Goal: Transaction & Acquisition: Subscribe to service/newsletter

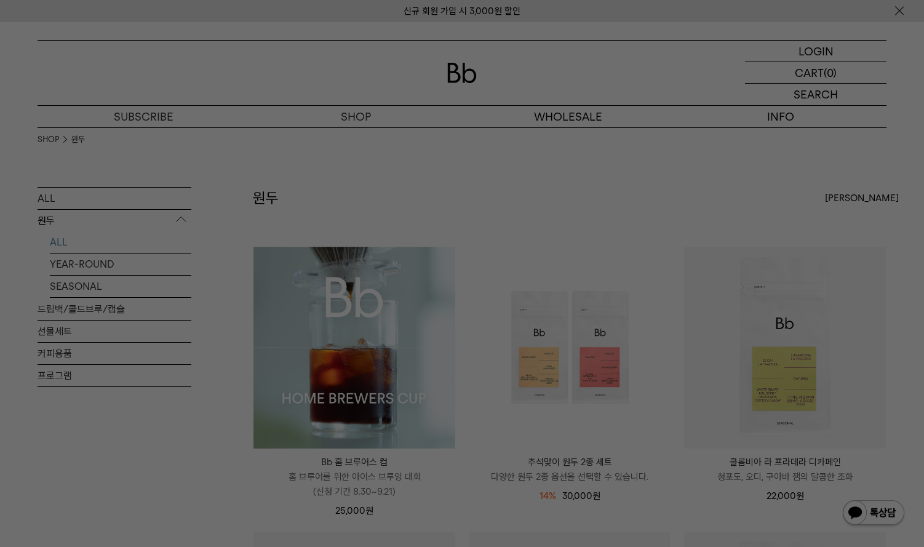
click at [799, 116] on div at bounding box center [462, 273] width 924 height 547
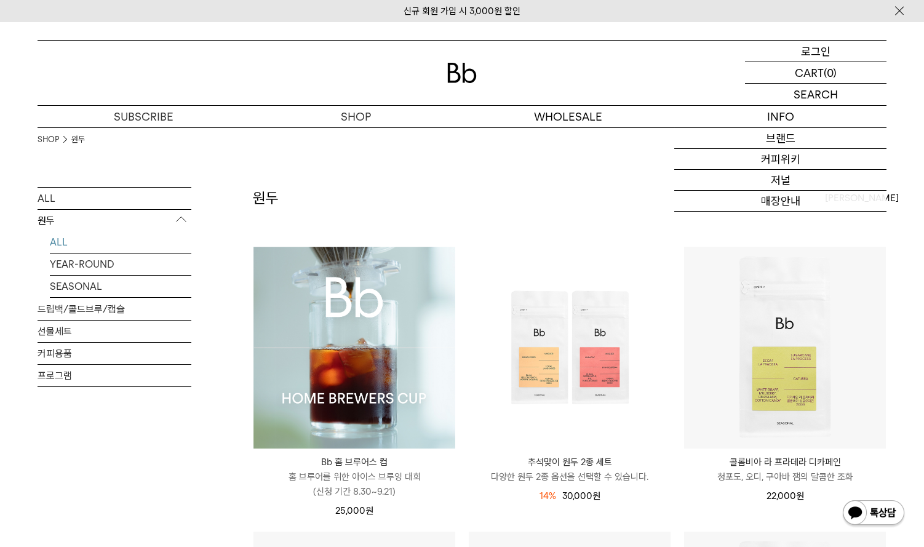
click at [817, 49] on p "로그인" at bounding box center [816, 51] width 30 height 21
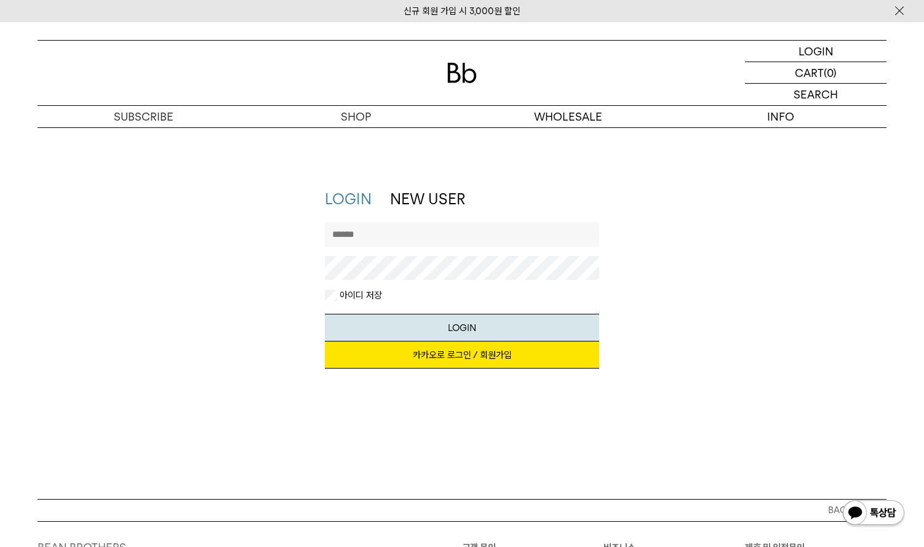
click at [515, 358] on link "카카오로 로그인 / 회원가입" at bounding box center [462, 355] width 275 height 27
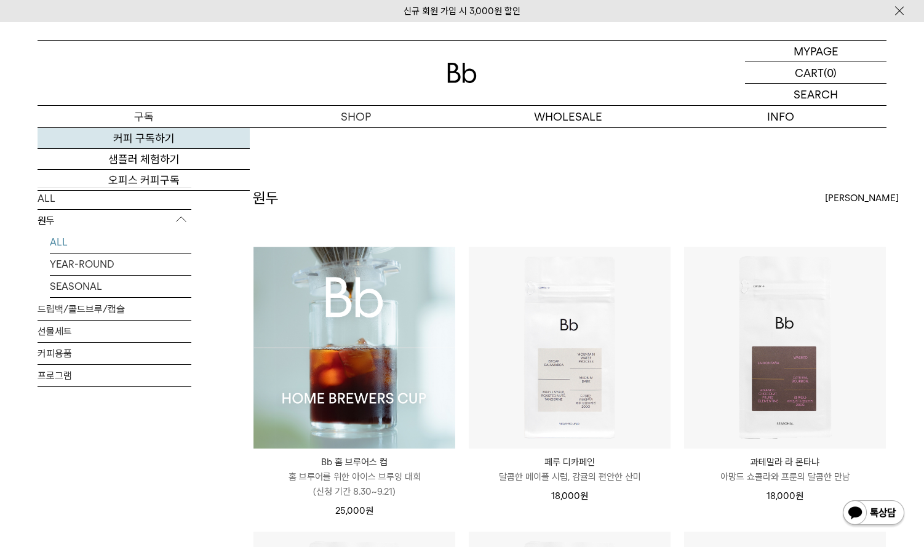
click at [145, 142] on link "커피 구독하기" at bounding box center [144, 138] width 212 height 21
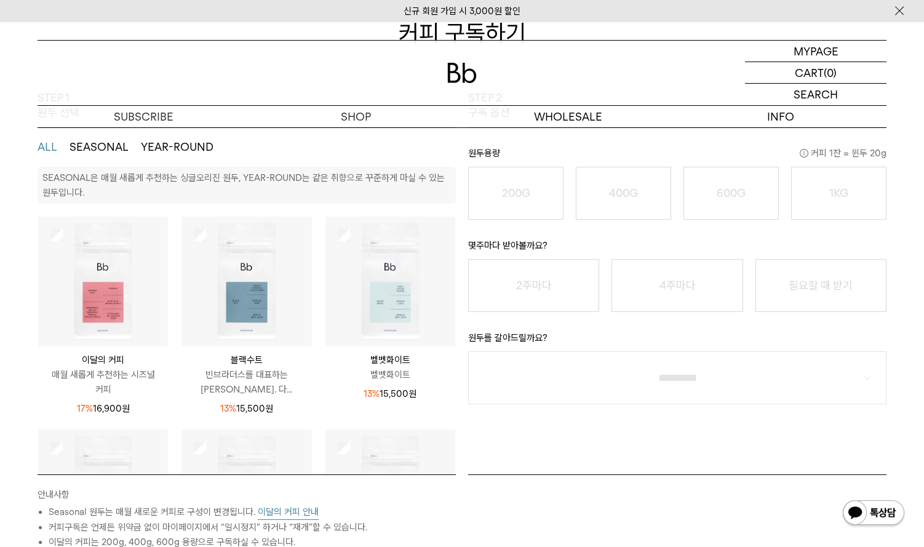
click at [46, 227] on img at bounding box center [103, 282] width 130 height 130
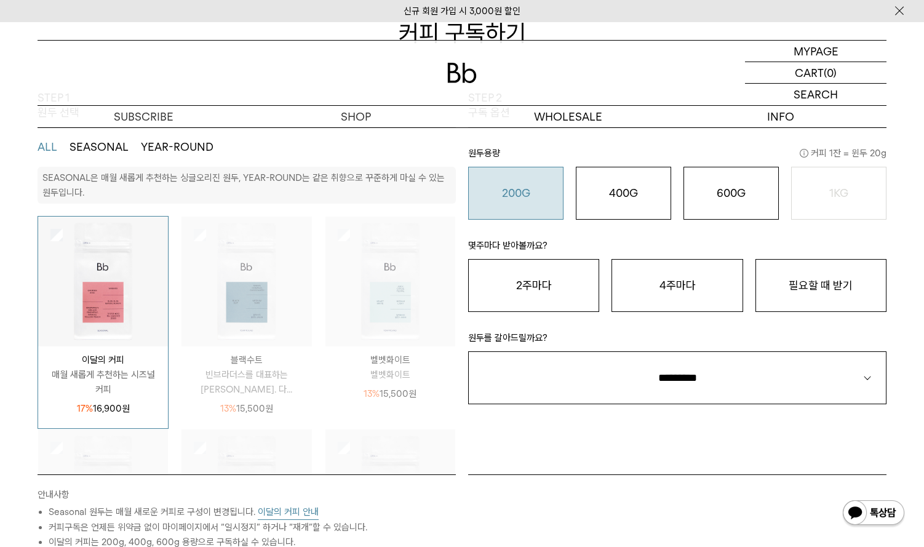
click at [524, 191] on o "200G" at bounding box center [516, 192] width 28 height 13
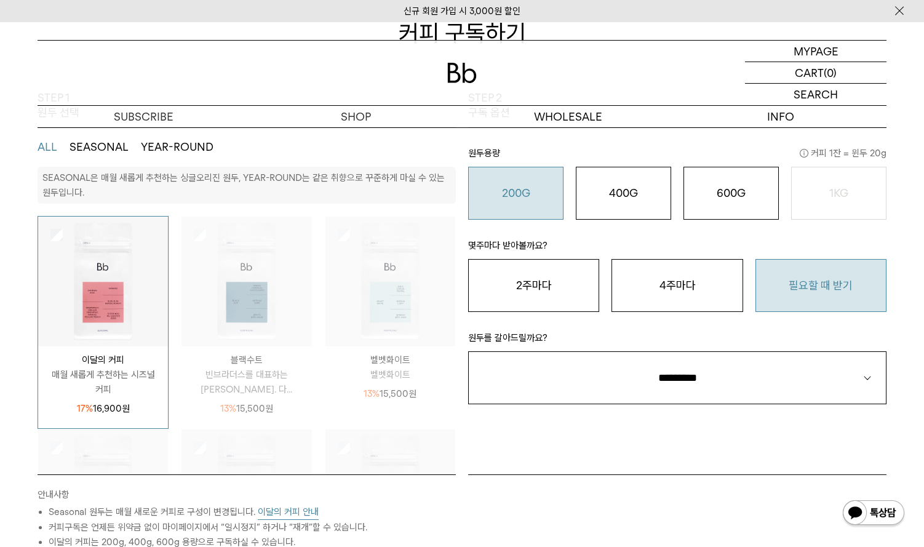
click at [858, 289] on button "필요할 때 받기" at bounding box center [821, 285] width 131 height 53
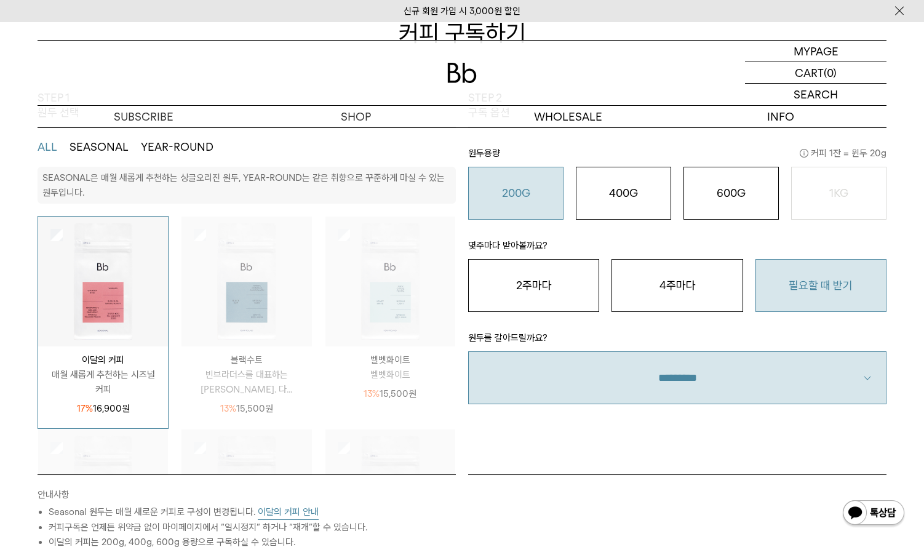
click at [811, 374] on select "**********" at bounding box center [677, 377] width 419 height 53
select select "**"
click at [468, 351] on select "**********" at bounding box center [677, 377] width 419 height 53
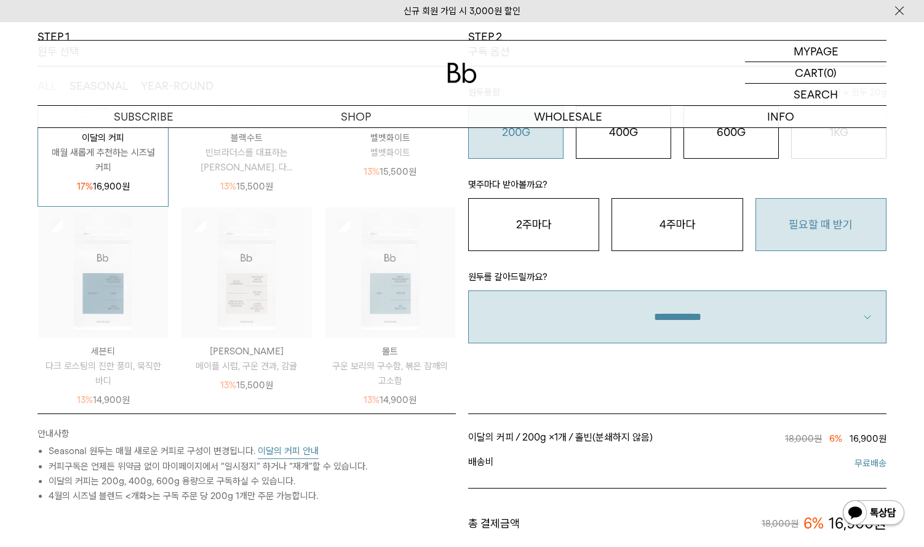
scroll to position [246, 0]
click at [305, 453] on button "이달의 커피 안내" at bounding box center [288, 451] width 61 height 15
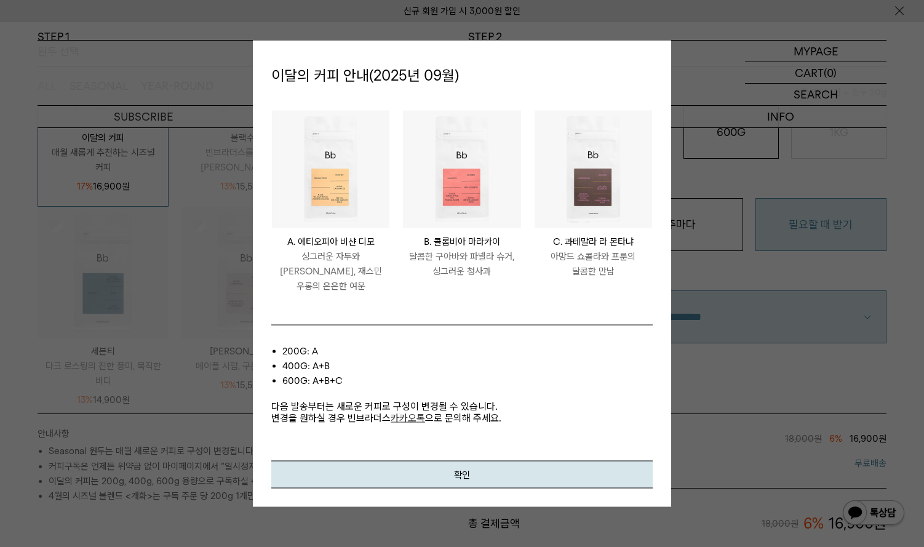
click at [493, 238] on div "COLOMBIA MARACAY B. 콜롬비아 마라카이 달콤한 구아바와 파넬라 슈거, 싱그러운 청사과" at bounding box center [462, 253] width 118 height 50
drag, startPoint x: 459, startPoint y: 254, endPoint x: 475, endPoint y: 295, distance: 43.4
click at [475, 295] on li "COLOMBIA MARACAY B. 콜롬비아 마라카이 달콤한 구아바와 파넬라 슈거, 싱그러운 청사과" at bounding box center [461, 208] width 131 height 196
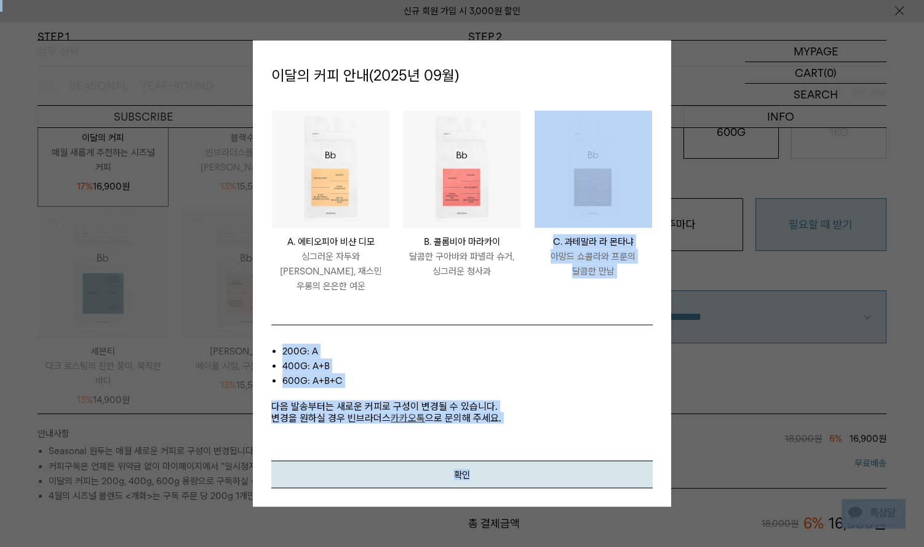
drag, startPoint x: 500, startPoint y: 289, endPoint x: 228, endPoint y: 242, distance: 276.1
click at [228, 242] on body "신규 회원 가입 시 3,000원 할인 MYPAGE 마이페이지 LOGOUT 로그아웃 CART 장바구니 (0) SEARCH 검색 검색폼 ** 추천…" at bounding box center [462, 384] width 924 height 1216
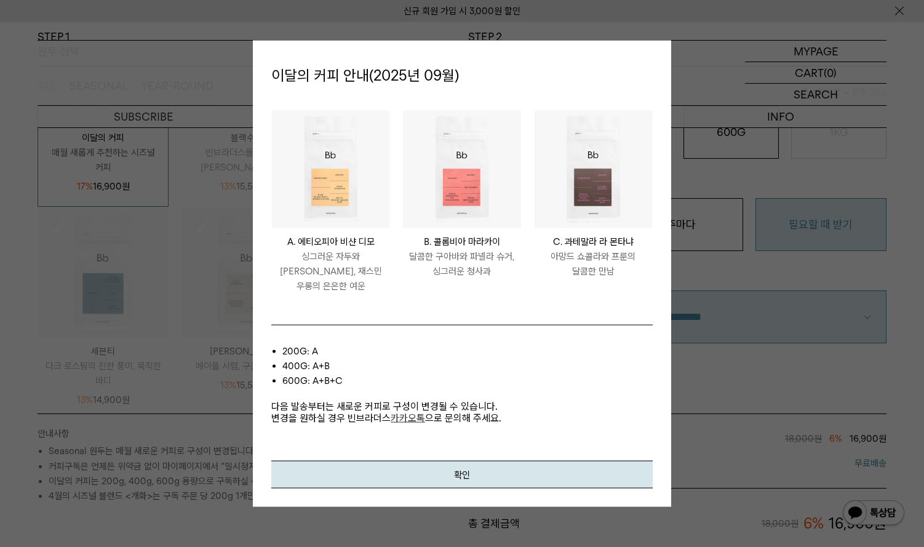
click at [272, 249] on p "A. 에티오피아 비샨 디모" at bounding box center [331, 242] width 118 height 15
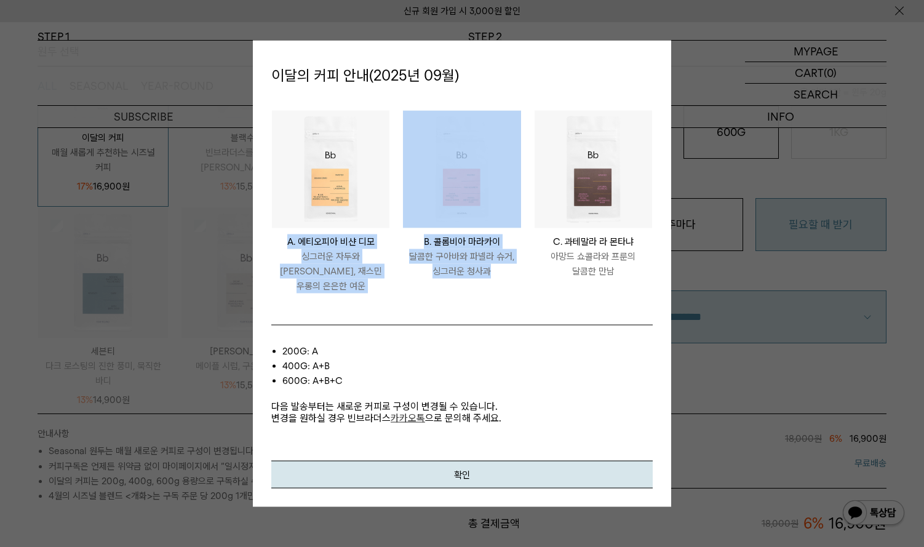
drag, startPoint x: 280, startPoint y: 246, endPoint x: 489, endPoint y: 284, distance: 212.7
click at [489, 284] on ul "ETHIOPIA BISHAN DIMO A. 에티오피아 비샨 디모 싱그러운 자두와 황도, 재스민 우롱의 은은한 여운 COLOMBIA MARACA…" at bounding box center [462, 208] width 394 height 196
click at [489, 279] on p "달콤한 구아바와 파넬라 슈거, 싱그러운 청사과" at bounding box center [462, 264] width 118 height 30
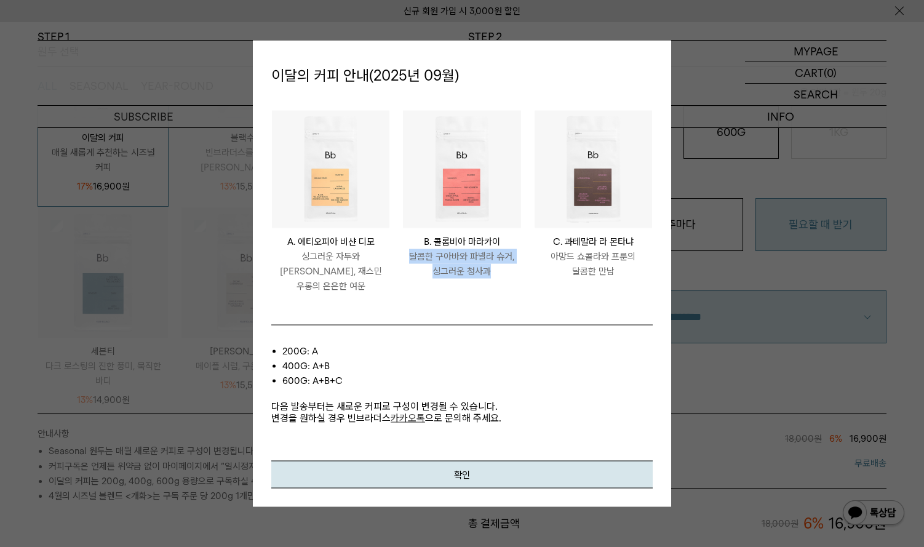
drag, startPoint x: 504, startPoint y: 284, endPoint x: 284, endPoint y: 246, distance: 223.7
click at [355, 261] on ul "ETHIOPIA BISHAN DIMO A. 에티오피아 비샨 디모 싱그러운 자두와 황도, 재스민 우롱의 은은한 여운 COLOMBIA MARACA…" at bounding box center [462, 208] width 394 height 196
click at [279, 244] on p "A. 에티오피아 비샨 디모" at bounding box center [331, 242] width 118 height 15
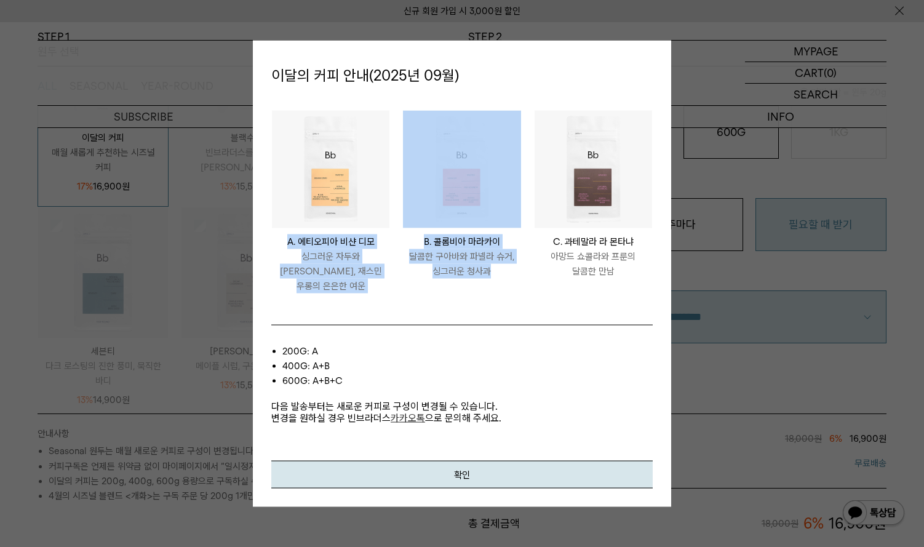
drag, startPoint x: 279, startPoint y: 244, endPoint x: 478, endPoint y: 284, distance: 202.2
click at [478, 284] on ul "ETHIOPIA BISHAN DIMO A. 에티오피아 비샨 디모 싱그러운 자두와 황도, 재스민 우롱의 은은한 여운 COLOMBIA MARACA…" at bounding box center [462, 208] width 394 height 196
click at [478, 279] on p "달콤한 구아바와 파넬라 슈거, 싱그러운 청사과" at bounding box center [462, 264] width 118 height 30
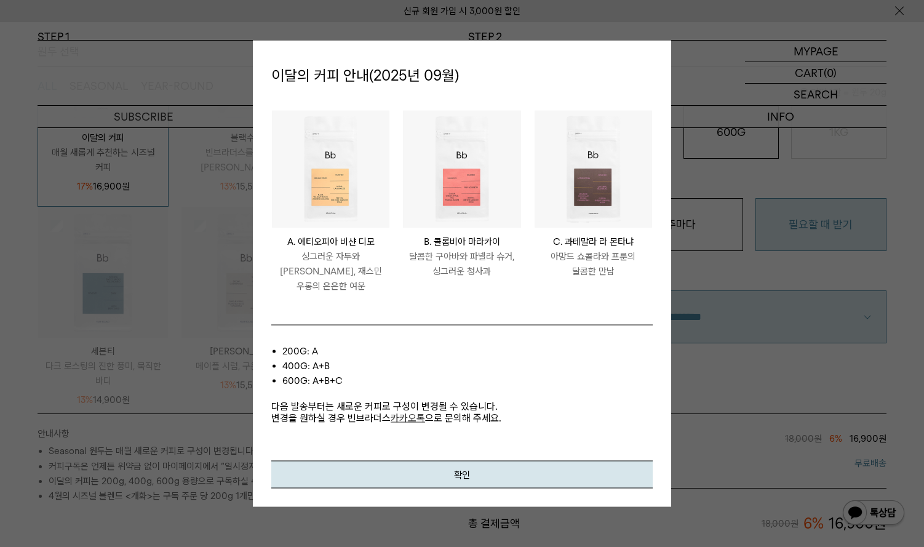
drag, startPoint x: 494, startPoint y: 284, endPoint x: 339, endPoint y: 266, distance: 156.2
click at [379, 272] on ul "ETHIOPIA BISHAN DIMO A. 에티오피아 비샨 디모 싱그러운 자두와 황도, 재스민 우롱의 은은한 여운 COLOMBIA MARACA…" at bounding box center [462, 208] width 394 height 196
click at [310, 261] on p "싱그러운 자두와 황도, 재스민 우롱의 은은한 여운" at bounding box center [331, 271] width 118 height 44
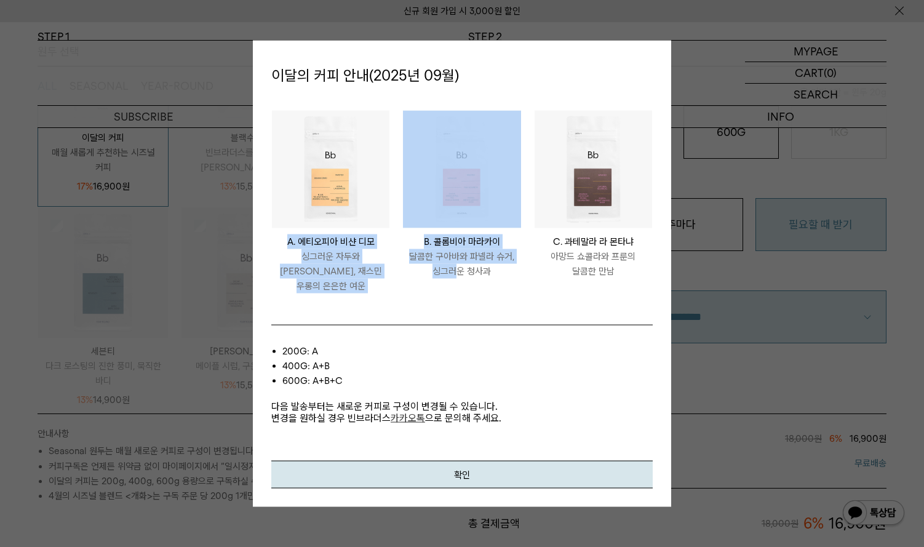
drag, startPoint x: 281, startPoint y: 249, endPoint x: 459, endPoint y: 281, distance: 180.6
click at [459, 281] on ul "ETHIOPIA BISHAN DIMO A. 에티오피아 비샨 디모 싱그러운 자두와 황도, 재스민 우롱의 은은한 여운 COLOMBIA MARACA…" at bounding box center [462, 208] width 394 height 196
click at [459, 279] on p "달콤한 구아바와 파넬라 슈거, 싱그러운 청사과" at bounding box center [462, 264] width 118 height 30
drag, startPoint x: 482, startPoint y: 281, endPoint x: 267, endPoint y: 241, distance: 219.1
click at [267, 241] on ul "ETHIOPIA BISHAN DIMO A. 에티오피아 비샨 디모 싱그러운 자두와 황도, 재스민 우롱의 은은한 여운 COLOMBIA MARACA…" at bounding box center [462, 208] width 394 height 196
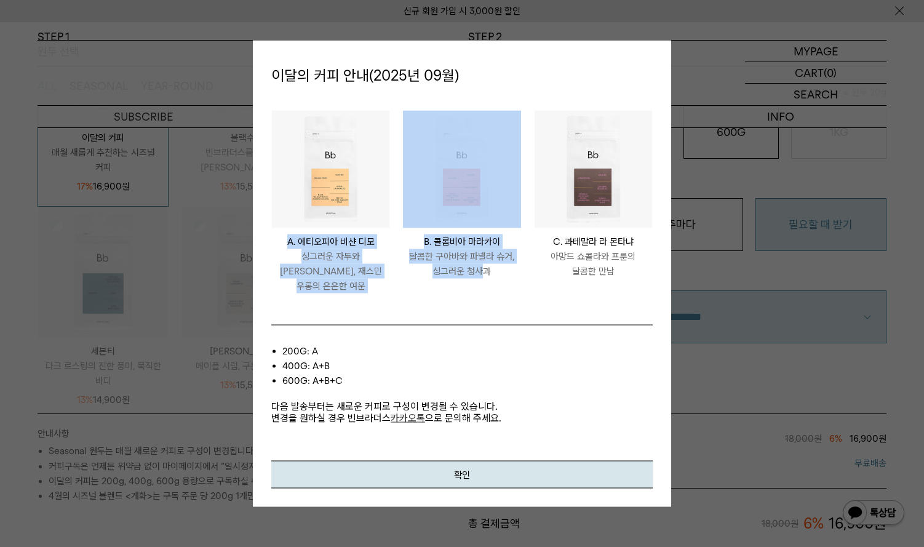
click at [278, 247] on p "A. 에티오피아 비샨 디모" at bounding box center [331, 242] width 118 height 15
drag, startPoint x: 294, startPoint y: 246, endPoint x: 446, endPoint y: 275, distance: 154.8
click at [446, 275] on ul "ETHIOPIA BISHAN DIMO A. 에티오피아 비샨 디모 싱그러운 자두와 황도, 재스민 우롱의 은은한 여운 COLOMBIA MARACA…" at bounding box center [462, 208] width 394 height 196
click at [446, 275] on p "달콤한 구아바와 파넬라 슈거, 싱그러운 청사과" at bounding box center [462, 264] width 118 height 30
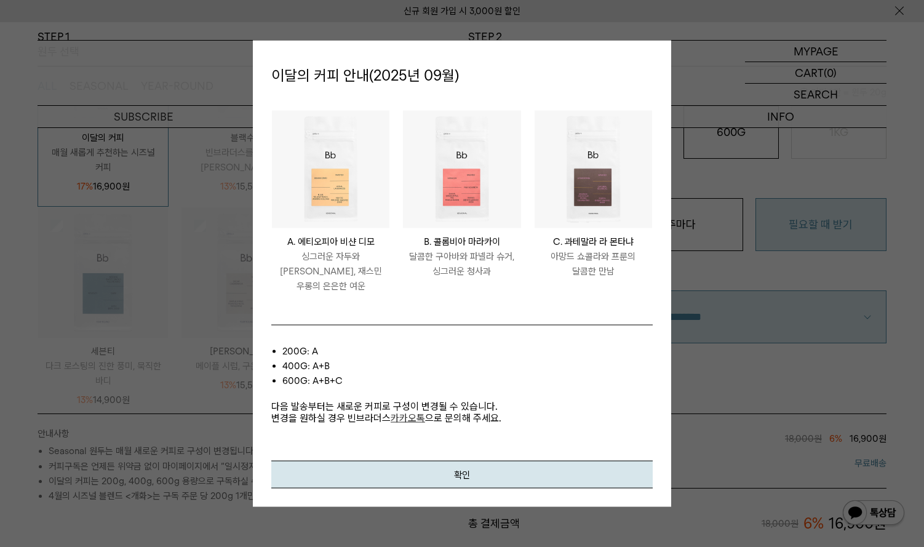
click at [462, 275] on p "달콤한 구아바와 파넬라 슈거, 싱그러운 청사과" at bounding box center [462, 264] width 118 height 30
click at [482, 278] on p "달콤한 구아바와 파넬라 슈거, 싱그러운 청사과" at bounding box center [462, 264] width 118 height 30
click at [495, 279] on p "달콤한 구아바와 파넬라 슈거, 싱그러운 청사과" at bounding box center [462, 264] width 118 height 30
drag, startPoint x: 486, startPoint y: 271, endPoint x: 405, endPoint y: 260, distance: 81.5
click at [405, 260] on p "달콤한 구아바와 파넬라 슈거, 싱그러운 청사과" at bounding box center [462, 264] width 118 height 30
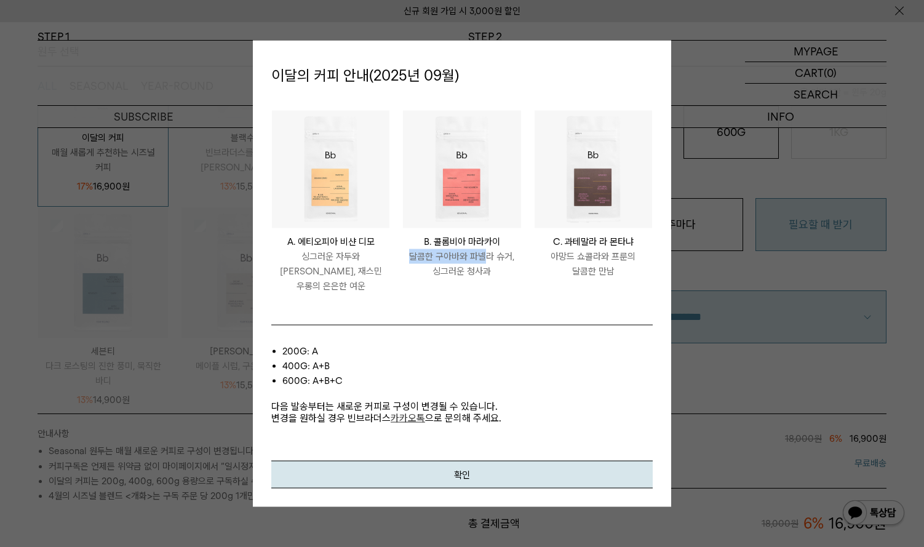
click at [405, 259] on p "달콤한 구아바와 파넬라 슈거, 싱그러운 청사과" at bounding box center [462, 264] width 118 height 30
drag, startPoint x: 416, startPoint y: 245, endPoint x: 496, endPoint y: 279, distance: 87.1
click at [496, 279] on div "COLOMBIA MARACAY B. 콜롬비아 마라카이 달콤한 구아바와 파넬라 슈거, 싱그러운 청사과" at bounding box center [462, 257] width 118 height 44
click at [496, 279] on p "달콤한 구아바와 파넬라 슈거, 싱그러운 청사과" at bounding box center [462, 264] width 118 height 30
drag, startPoint x: 496, startPoint y: 280, endPoint x: 342, endPoint y: 253, distance: 156.2
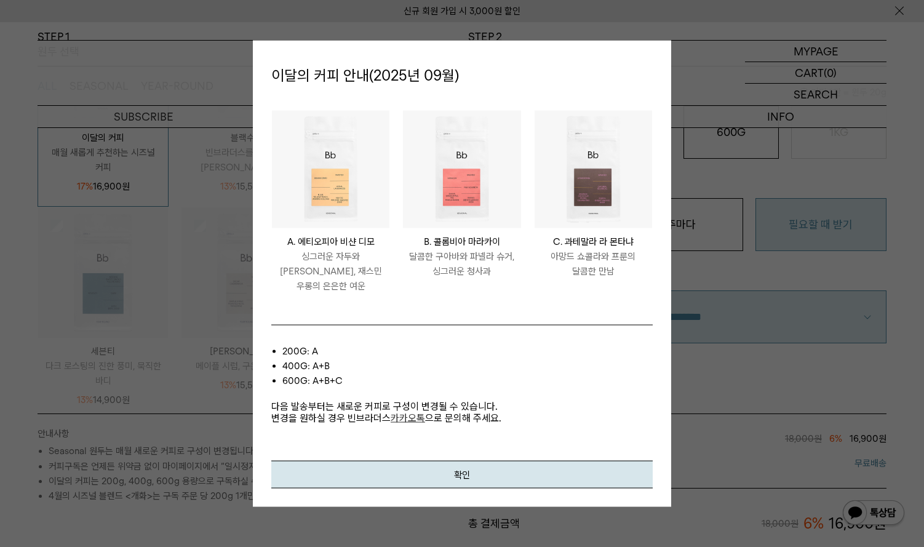
click at [441, 270] on p "달콤한 구아바와 파넬라 슈거, 싱그러운 청사과" at bounding box center [462, 264] width 118 height 30
click at [301, 249] on p "A. 에티오피아 비샨 디모" at bounding box center [331, 242] width 118 height 15
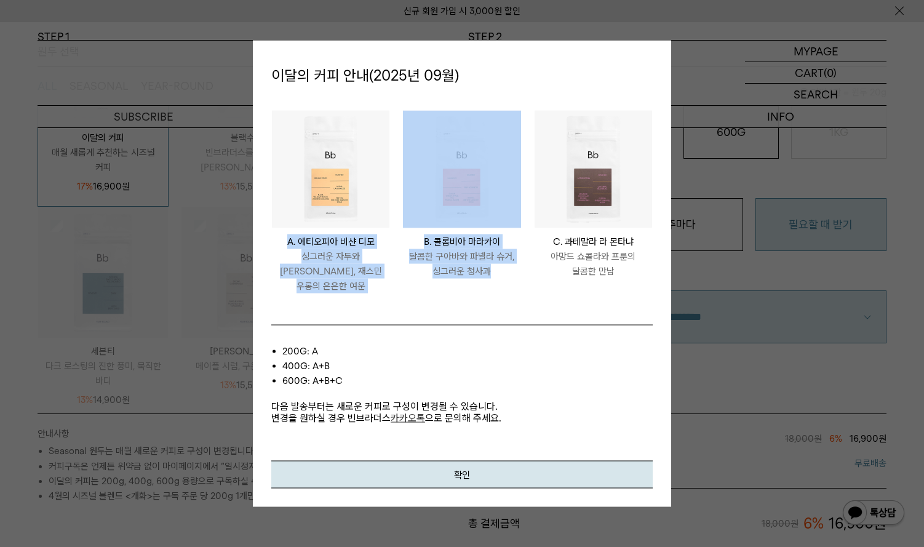
drag, startPoint x: 276, startPoint y: 251, endPoint x: 494, endPoint y: 283, distance: 220.2
click at [494, 283] on ul "ETHIOPIA BISHAN DIMO A. 에티오피아 비샨 디모 싱그러운 자두와 황도, 재스민 우롱의 은은한 여운 COLOMBIA MARACA…" at bounding box center [462, 208] width 394 height 196
click at [494, 279] on p "달콤한 구아바와 파넬라 슈거, 싱그러운 청사과" at bounding box center [462, 264] width 118 height 30
drag, startPoint x: 498, startPoint y: 283, endPoint x: 270, endPoint y: 243, distance: 231.2
click at [270, 243] on ul "ETHIOPIA BISHAN DIMO A. 에티오피아 비샨 디모 싱그러운 자두와 황도, 재스민 우롱의 은은한 여운 COLOMBIA MARACA…" at bounding box center [462, 208] width 394 height 196
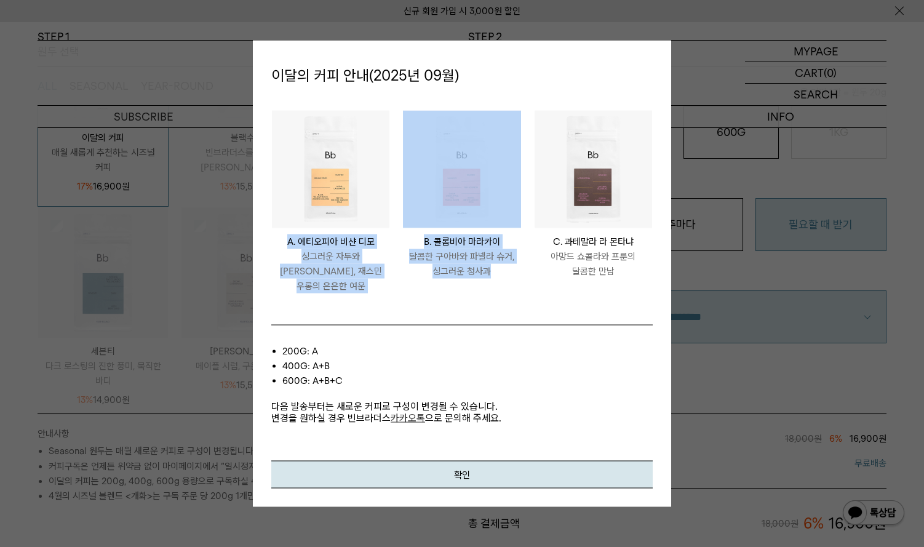
click at [363, 259] on p "싱그러운 자두와 황도, 재스민 우롱의 은은한 여운" at bounding box center [331, 271] width 118 height 44
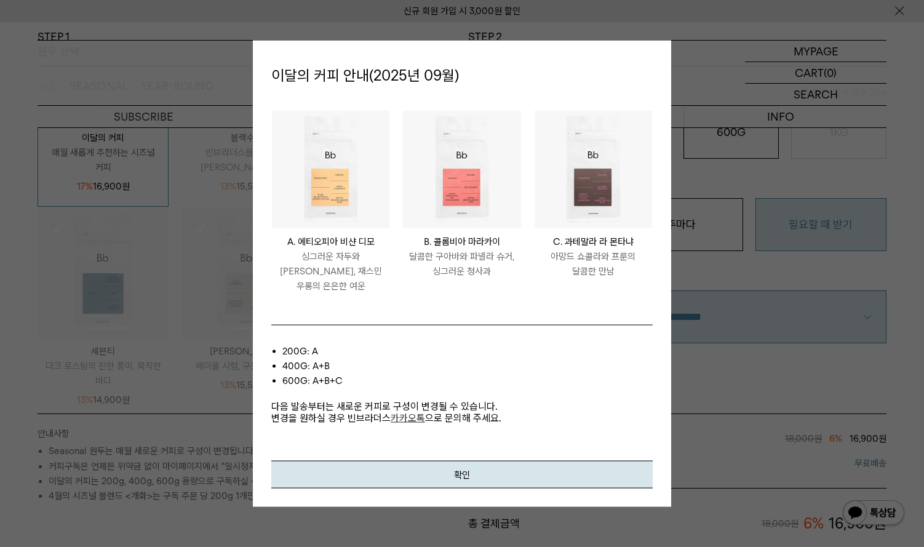
click at [477, 267] on p "달콤한 구아바와 파넬라 슈거, 싱그러운 청사과" at bounding box center [462, 264] width 118 height 30
click at [494, 467] on button "확인" at bounding box center [462, 475] width 382 height 28
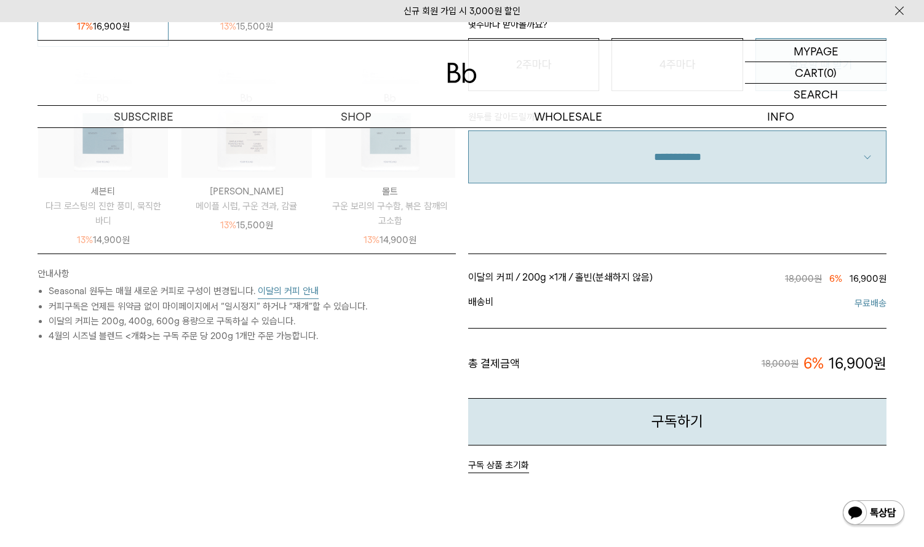
scroll to position [369, 0]
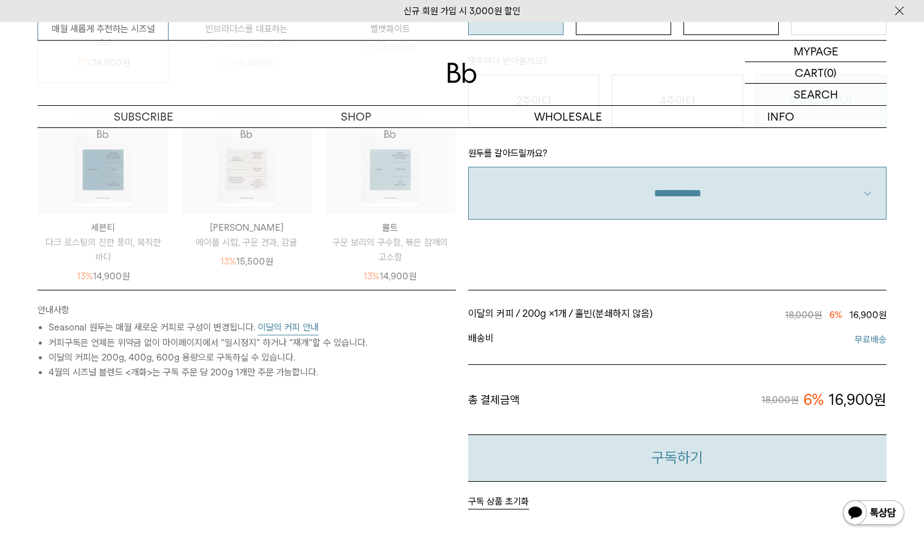
click at [711, 443] on button "구독하기" at bounding box center [677, 458] width 419 height 47
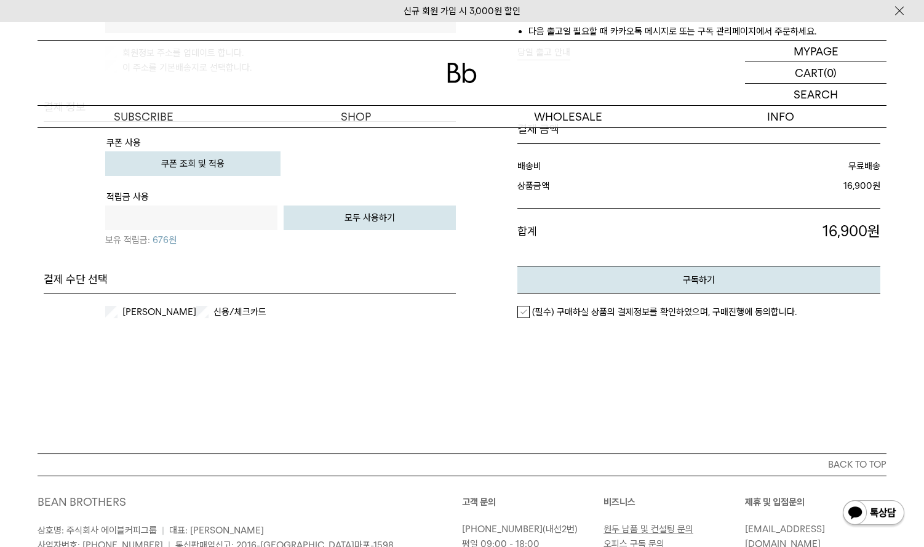
scroll to position [553, 0]
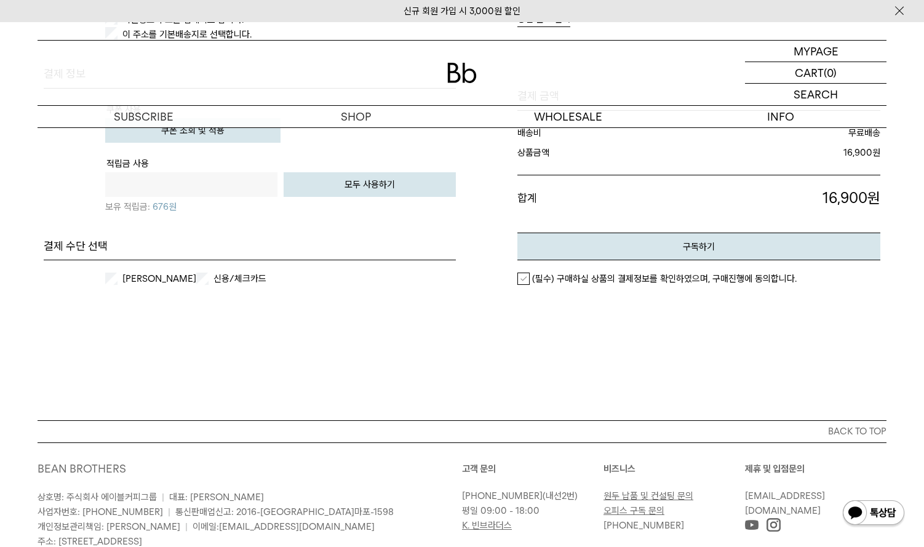
click at [518, 279] on label "(필수) 구매하실 상품의 결제정보를 확인하였으며, 구매진행에 동의합니다." at bounding box center [657, 279] width 279 height 12
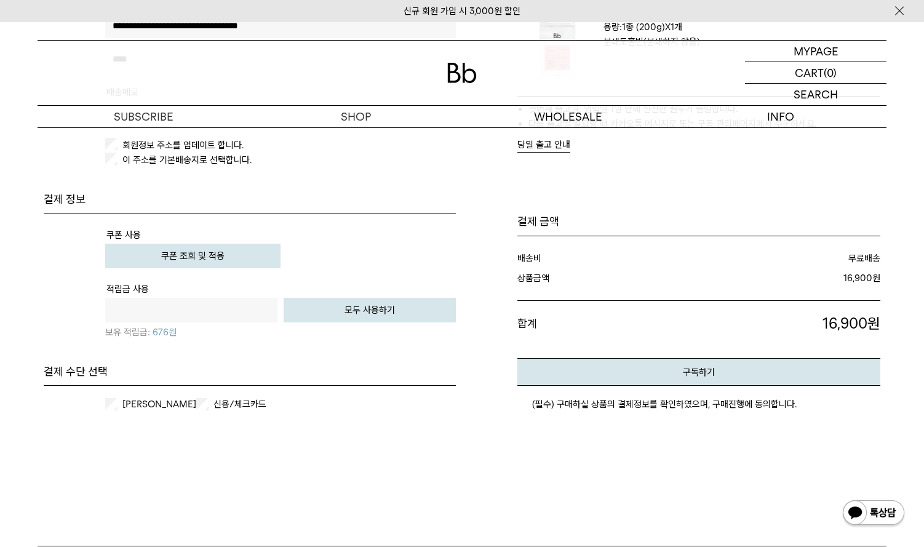
scroll to position [369, 0]
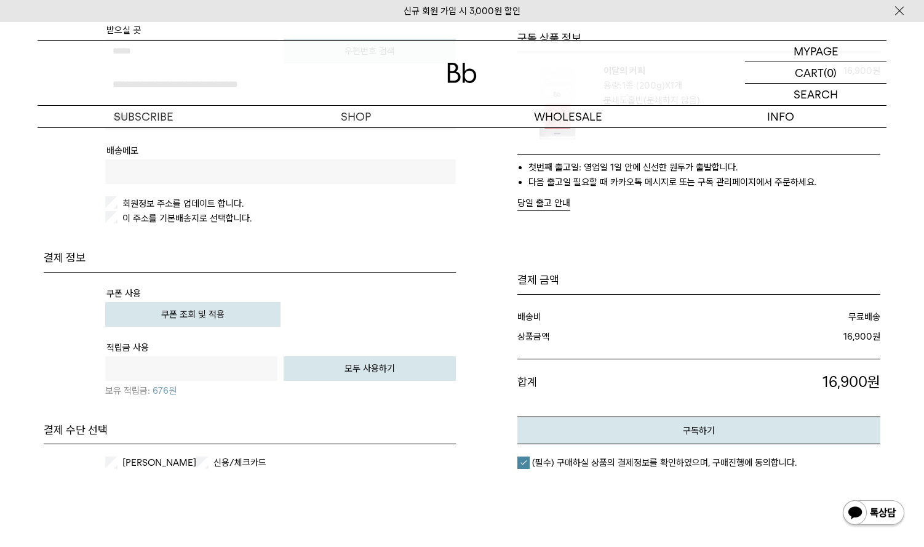
click at [191, 302] on button "쿠폰 조회 및 적용" at bounding box center [192, 314] width 175 height 25
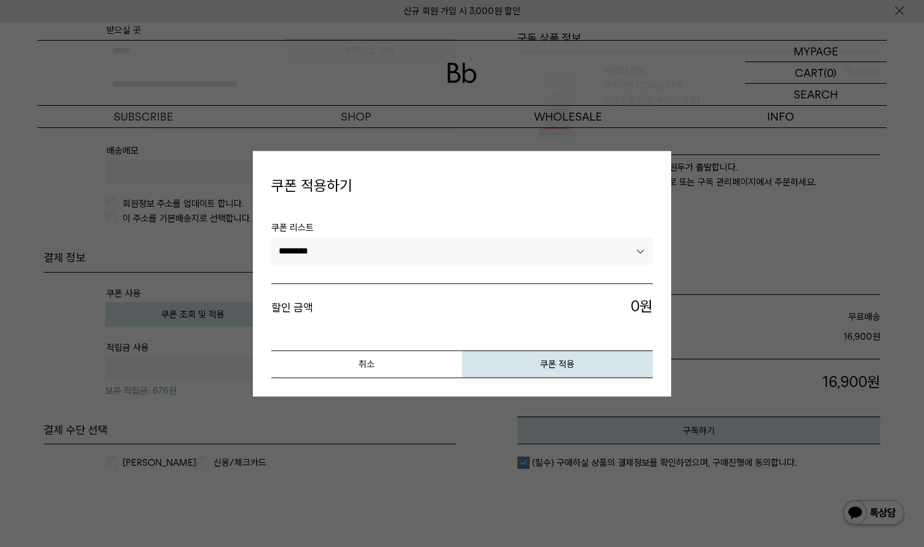
drag, startPoint x: 527, startPoint y: 267, endPoint x: 529, endPoint y: 255, distance: 11.8
click at [527, 266] on li "쿠폰 리스트 ********" at bounding box center [462, 252] width 382 height 63
click at [529, 255] on select "********" at bounding box center [462, 251] width 382 height 27
click at [382, 364] on button "취소" at bounding box center [366, 364] width 191 height 28
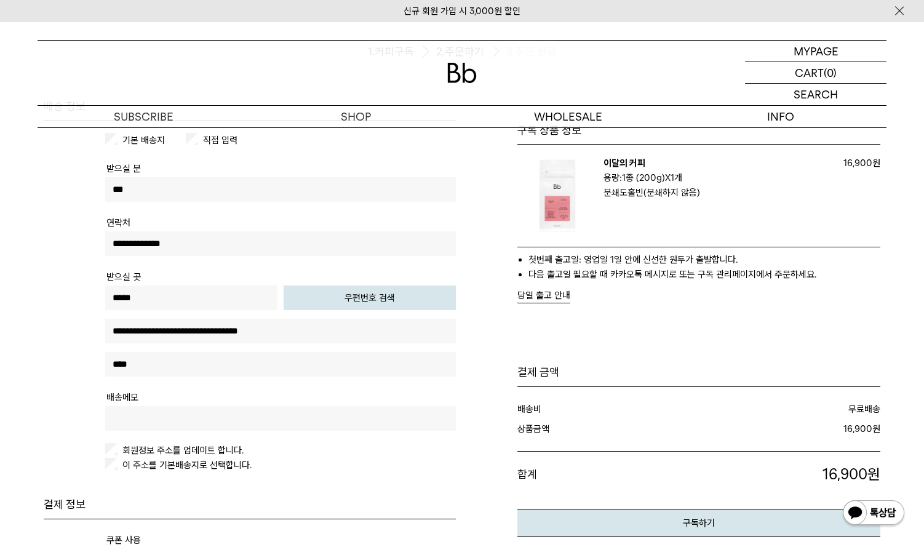
scroll to position [0, 0]
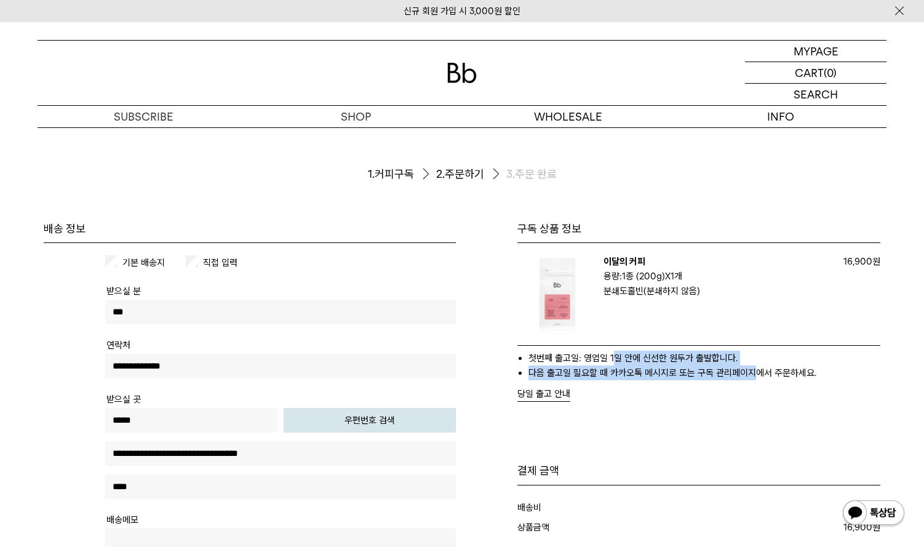
drag, startPoint x: 612, startPoint y: 358, endPoint x: 752, endPoint y: 366, distance: 140.6
click at [752, 366] on ul "첫번째 출고일: 영업일 1일 안에 신선한 원두가 출발합니다. 다음 출고일 필요할 때 카카오톡 메시지로 또는 구독 관리페이지에서 주문하세요." at bounding box center [699, 366] width 363 height 30
click at [752, 366] on li "다음 출고일 필요할 때 카카오톡 메시지로 또는 구독 관리페이지에서 주문하세요." at bounding box center [705, 373] width 352 height 15
drag, startPoint x: 652, startPoint y: 368, endPoint x: 766, endPoint y: 376, distance: 114.1
click at [766, 376] on li "다음 출고일 필요할 때 카카오톡 메시지로 또는 구독 관리페이지에서 주문하세요." at bounding box center [705, 373] width 352 height 15
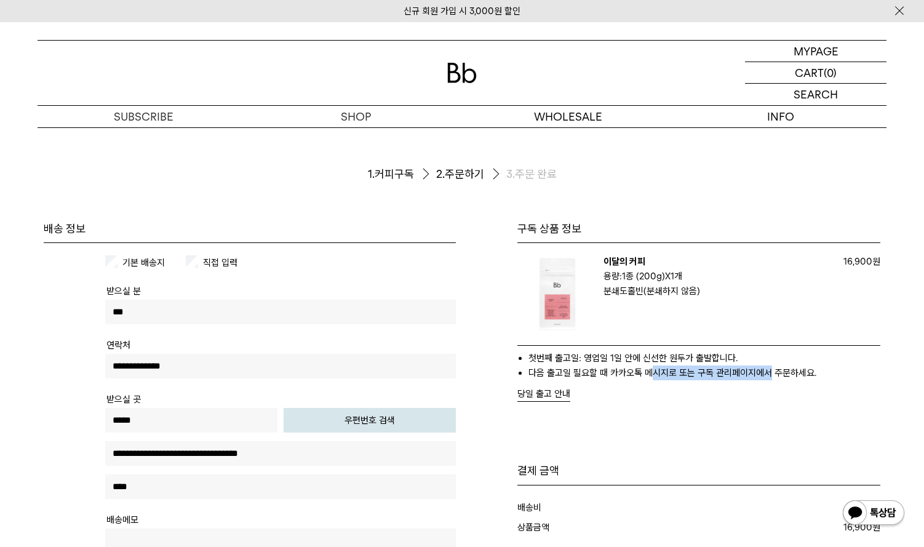
click at [768, 376] on li "다음 출고일 필요할 때 카카오톡 메시지로 또는 구독 관리페이지에서 주문하세요." at bounding box center [705, 373] width 352 height 15
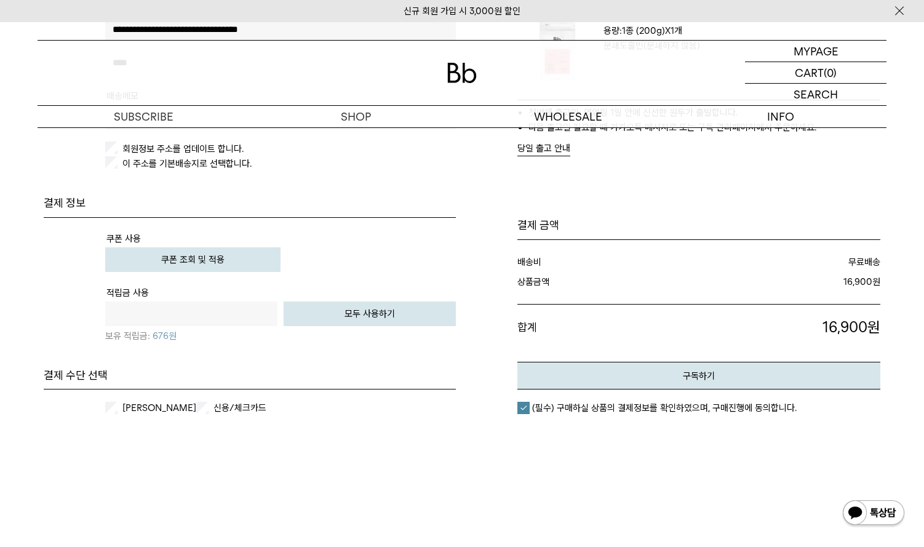
scroll to position [430, 0]
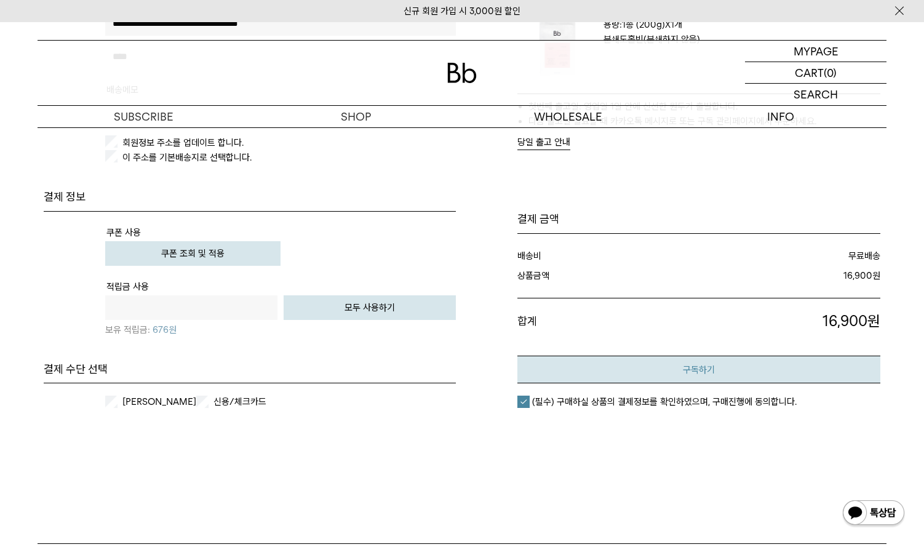
click at [705, 368] on button "구독하기" at bounding box center [699, 370] width 363 height 28
click at [652, 362] on button "구독하기" at bounding box center [699, 370] width 363 height 28
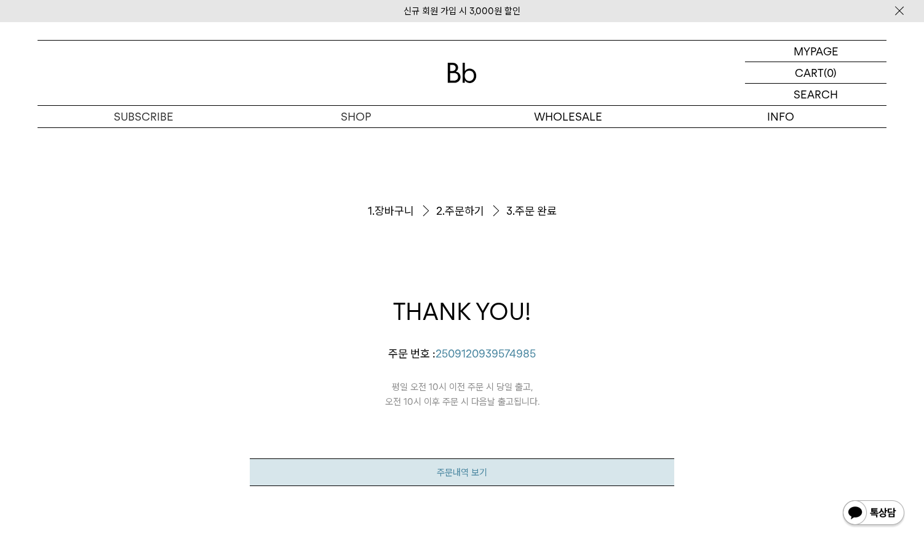
click at [543, 475] on link "주문내역 보기" at bounding box center [462, 473] width 425 height 28
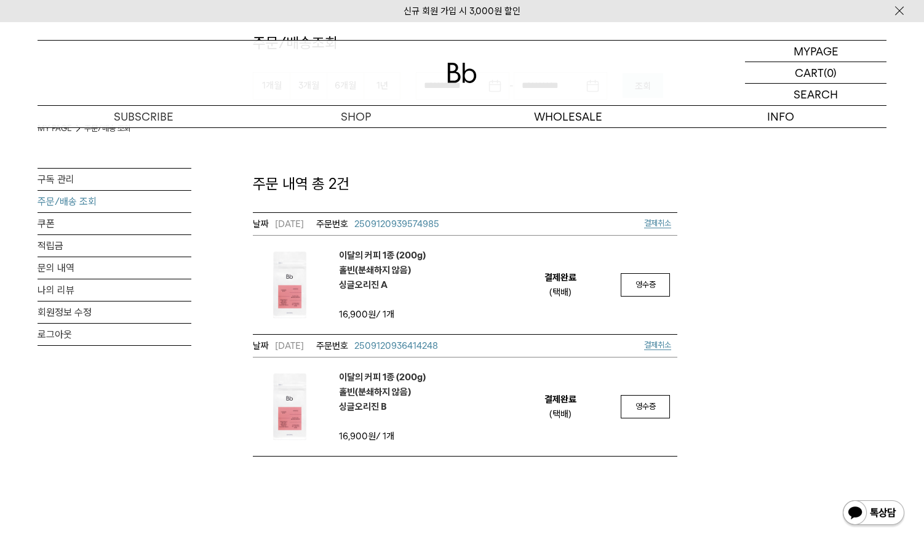
scroll to position [122, 0]
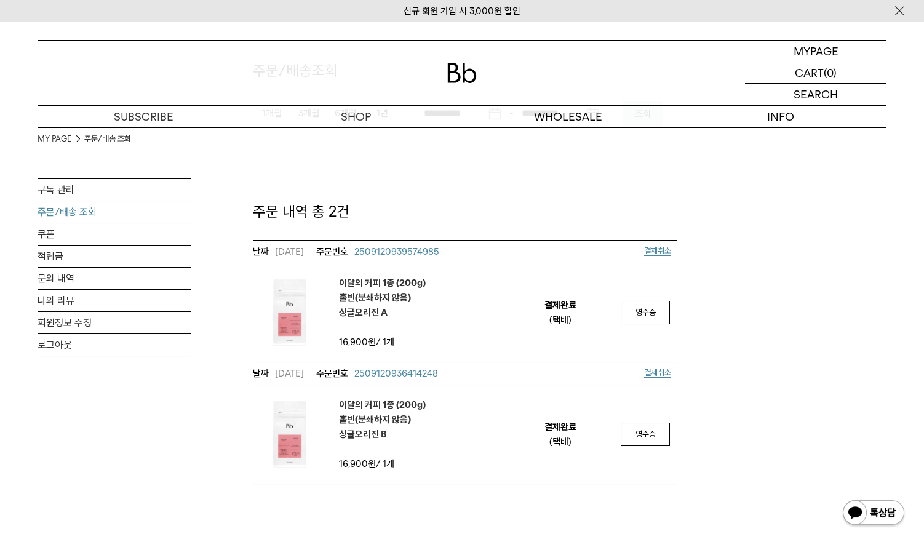
drag, startPoint x: 574, startPoint y: 451, endPoint x: 535, endPoint y: 390, distance: 71.4
click at [535, 390] on td "결제완료 (택배)" at bounding box center [561, 434] width 106 height 98
drag, startPoint x: 536, startPoint y: 420, endPoint x: 559, endPoint y: 452, distance: 39.8
click at [559, 452] on td "결제완료 (택배)" at bounding box center [561, 434] width 106 height 98
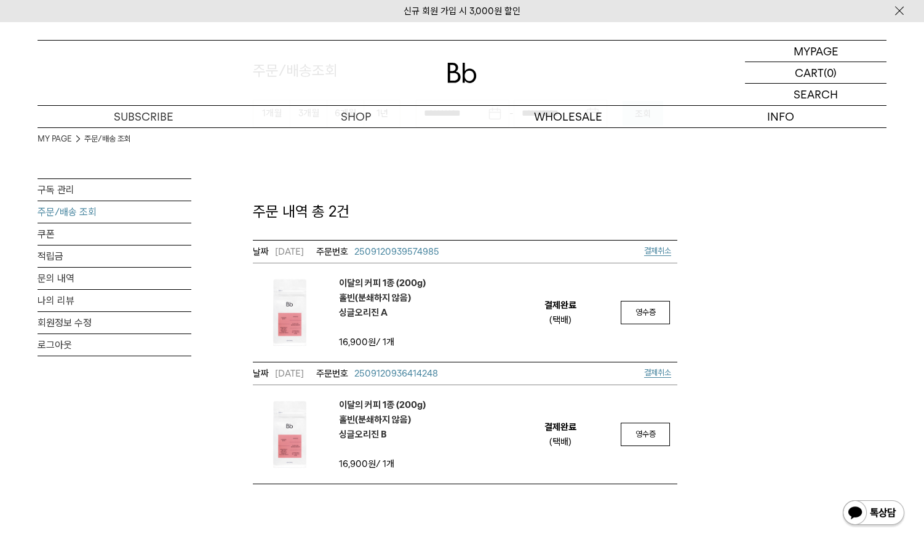
click at [559, 452] on td "결제완료 (택배)" at bounding box center [561, 434] width 106 height 98
drag, startPoint x: 321, startPoint y: 373, endPoint x: 206, endPoint y: 369, distance: 115.2
click at [206, 369] on div "**********" at bounding box center [462, 244] width 849 height 479
click at [691, 383] on div "**********" at bounding box center [462, 244] width 849 height 479
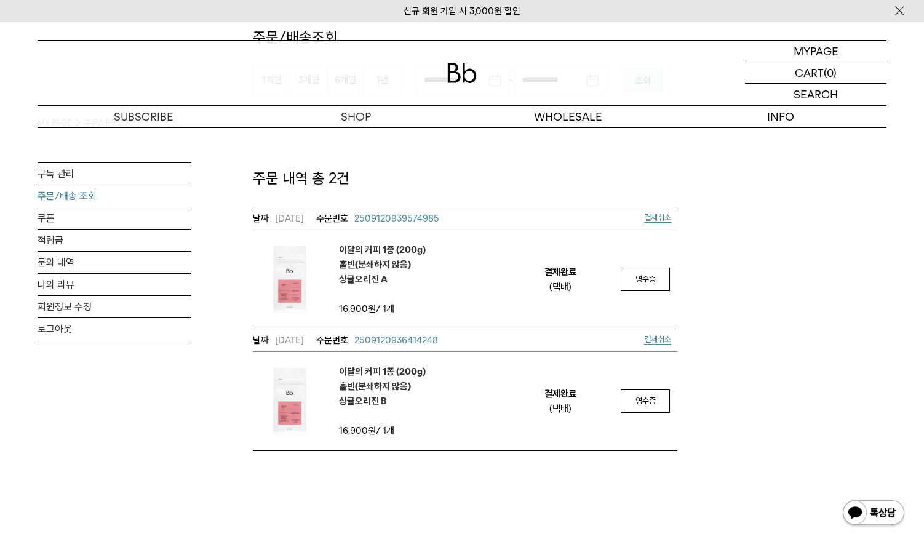
scroll to position [185, 0]
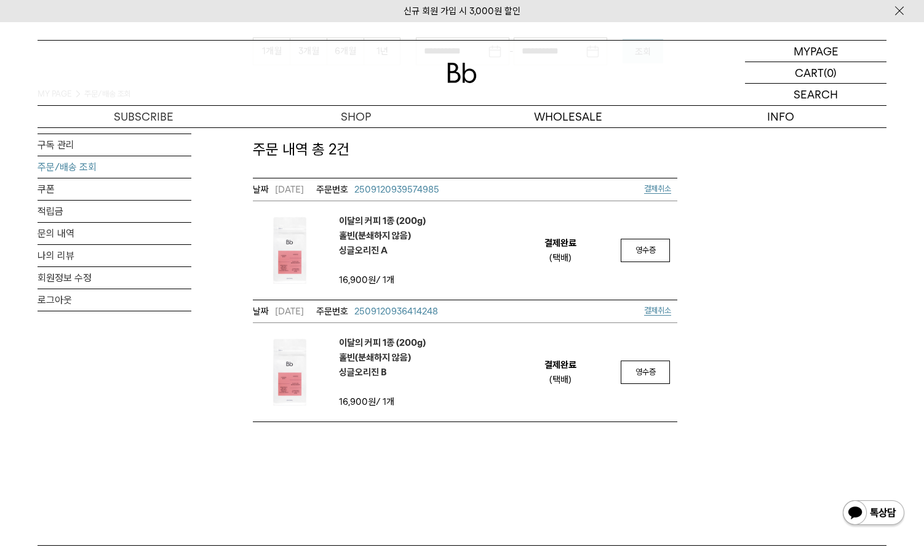
drag, startPoint x: 477, startPoint y: 418, endPoint x: 347, endPoint y: 218, distance: 238.8
click at [325, 199] on tbody "2025/09/12 2509120939574985 결제취소 이달의 커피 1종 (200g) 홀빈(분쇄하지 않음) 싱글오리진 A 16,900원 /…" at bounding box center [465, 300] width 425 height 244
click at [432, 256] on td "이달의 커피 1종 (200g) 홀빈(분쇄하지 않음) 싱글오리진 A" at bounding box center [380, 250] width 255 height 98
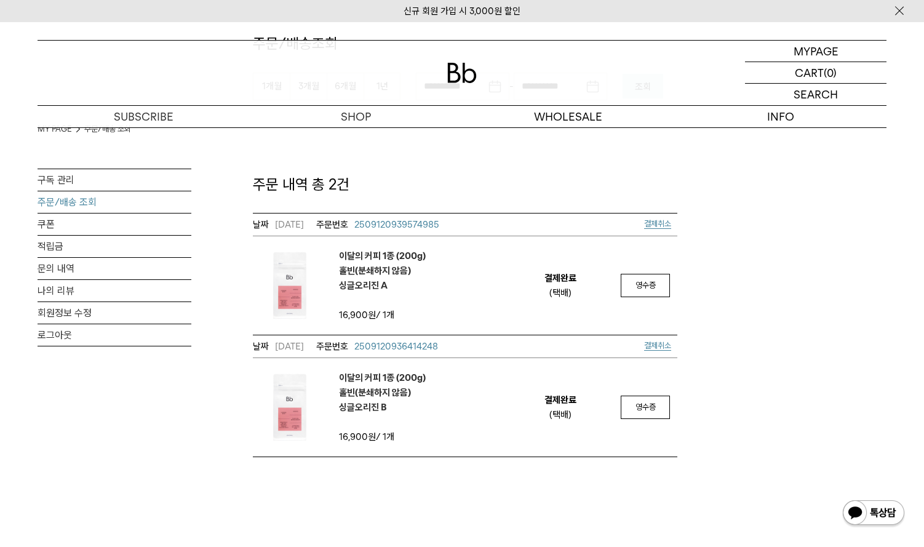
scroll to position [122, 0]
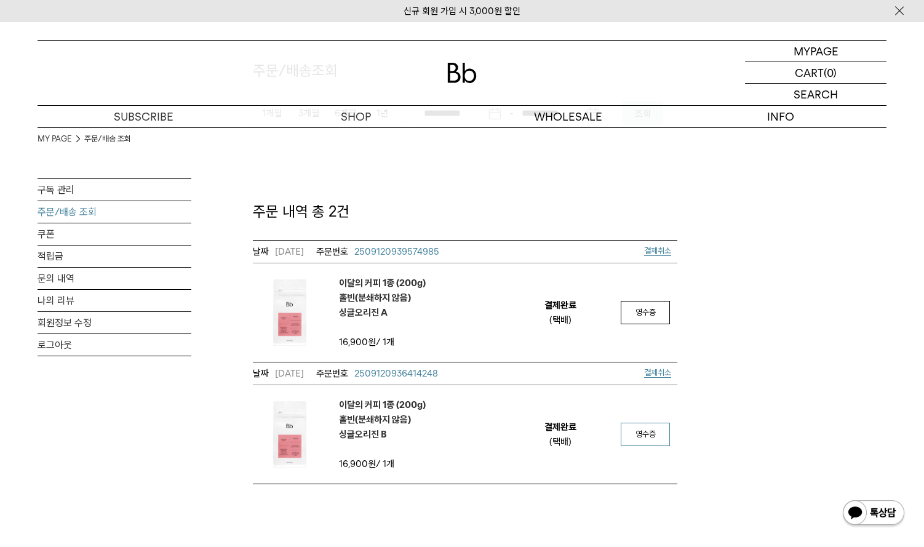
click at [649, 435] on span "영수증" at bounding box center [646, 434] width 20 height 9
click at [652, 312] on span "영수증" at bounding box center [646, 312] width 20 height 9
drag, startPoint x: 412, startPoint y: 202, endPoint x: 445, endPoint y: 202, distance: 32.6
click at [440, 202] on div "**********" at bounding box center [465, 272] width 425 height 424
click at [446, 202] on p "주문 내역 총 2건" at bounding box center [465, 211] width 425 height 21
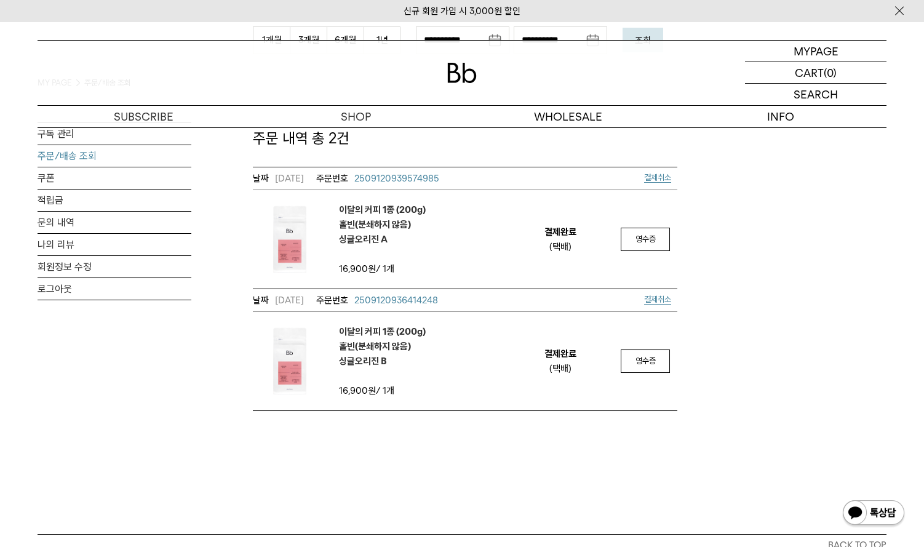
scroll to position [246, 0]
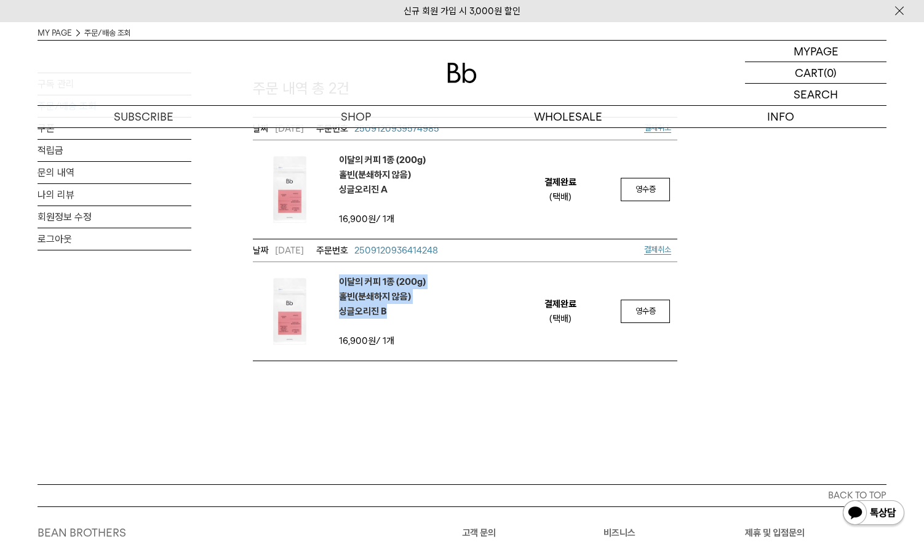
drag, startPoint x: 402, startPoint y: 353, endPoint x: 324, endPoint y: 276, distance: 110.1
click at [317, 272] on td "이달의 커피 1종 (200g) 홀빈(분쇄하지 않음) 싱글오리진 B" at bounding box center [380, 311] width 255 height 98
click at [491, 363] on div "MY PAGE MY PAGE 주문/배송 조회 구독 관리 주문/배송 조회 쿠폰 적립금 문의 내역 나의 리뷰 회원정보 수정 로그아웃 주문/배송조회…" at bounding box center [462, 130] width 924 height 708
drag, startPoint x: 551, startPoint y: 310, endPoint x: 565, endPoint y: 327, distance: 22.3
click at [565, 327] on td "결제완료 (택배)" at bounding box center [561, 311] width 106 height 98
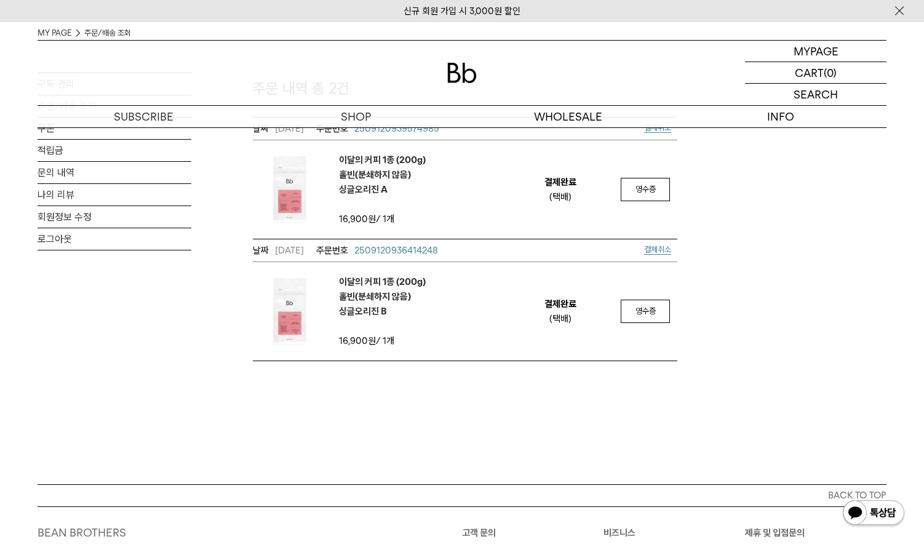
click at [566, 328] on td "결제완료 (택배)" at bounding box center [561, 311] width 106 height 98
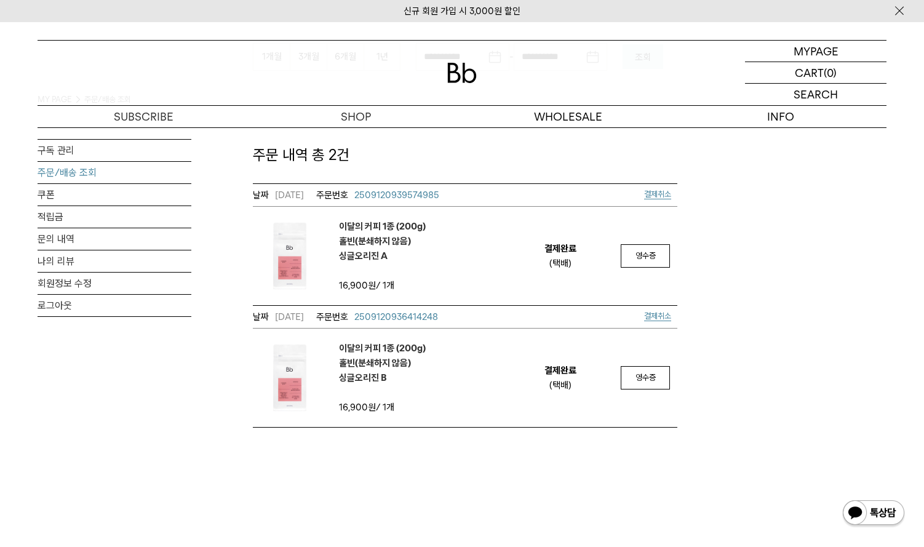
scroll to position [122, 0]
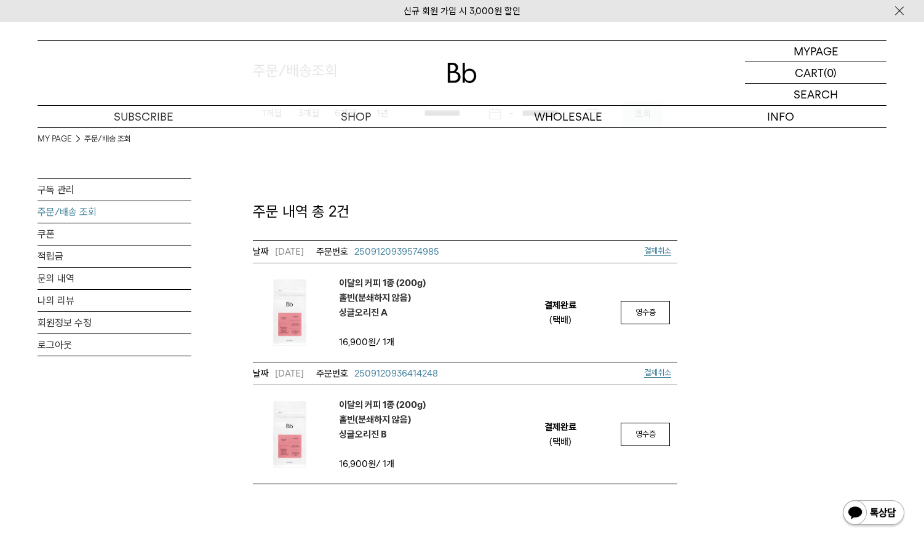
click at [515, 311] on td "결제완료 (택배)" at bounding box center [561, 312] width 106 height 98
drag, startPoint x: 520, startPoint y: 298, endPoint x: 614, endPoint y: 350, distance: 107.7
click at [614, 350] on tr "2025/09/12 2509120939574985 결제취소 이달의 커피 1종 (200g) 홀빈(분쇄하지 않음) 싱글오리진 A 16,900원 /…" at bounding box center [465, 301] width 425 height 122
click at [556, 320] on div "(택배)" at bounding box center [561, 320] width 22 height 15
click at [82, 212] on link "주문/배송 조회" at bounding box center [115, 212] width 154 height 22
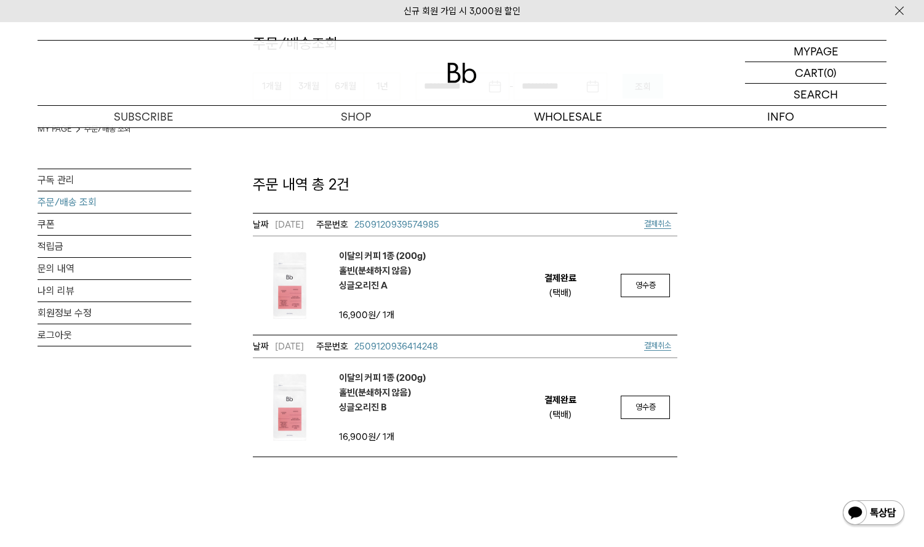
scroll to position [185, 0]
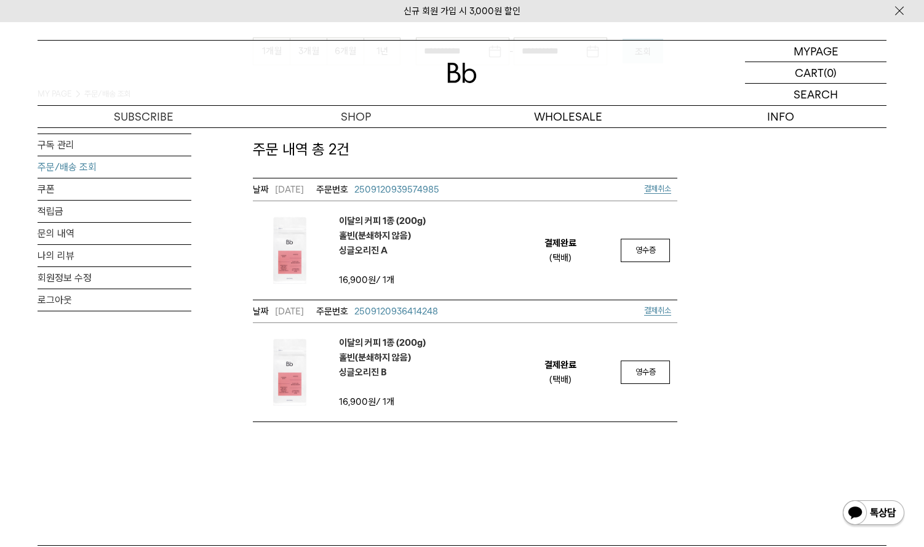
click at [359, 375] on em "이달의 커피 1종 (200g) 홀빈(분쇄하지 않음) 싱글오리진 B" at bounding box center [382, 357] width 87 height 44
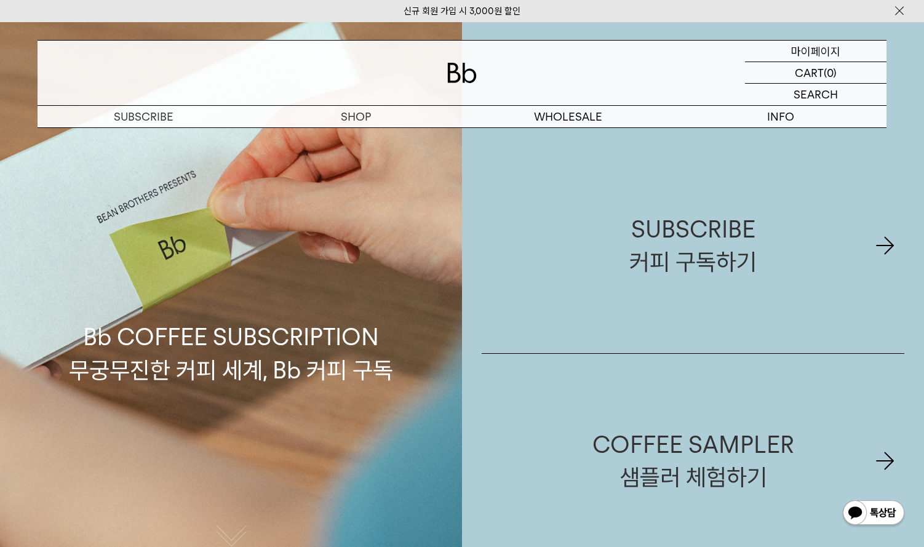
click at [833, 53] on p "마이페이지" at bounding box center [816, 51] width 49 height 21
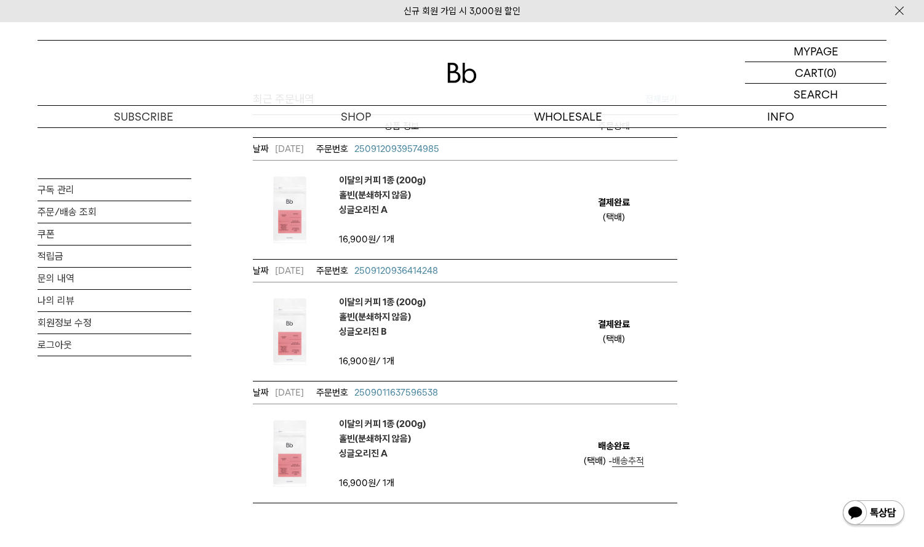
scroll to position [492, 0]
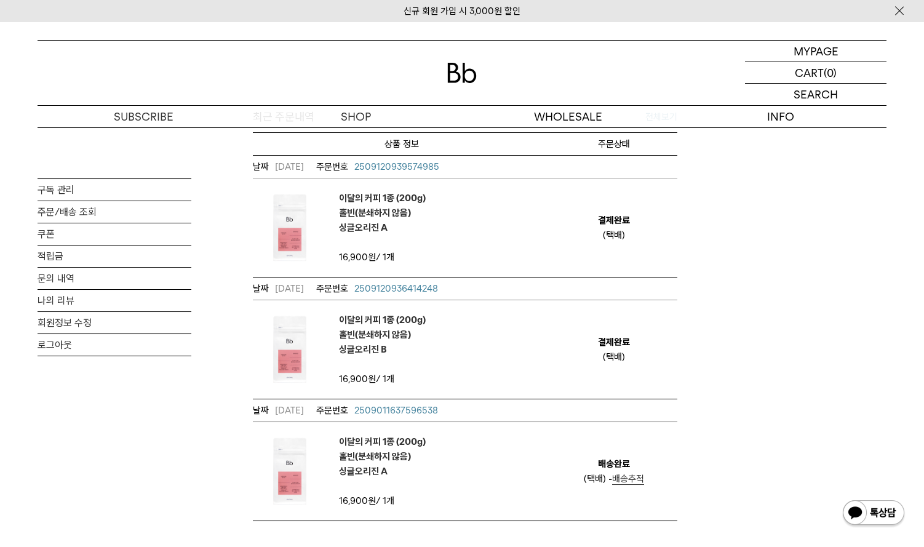
drag, startPoint x: 598, startPoint y: 332, endPoint x: 676, endPoint y: 375, distance: 89.6
click at [676, 375] on td "결제완료 (택배)" at bounding box center [613, 349] width 127 height 98
click at [676, 376] on td "결제완료 (택배)" at bounding box center [613, 349] width 127 height 98
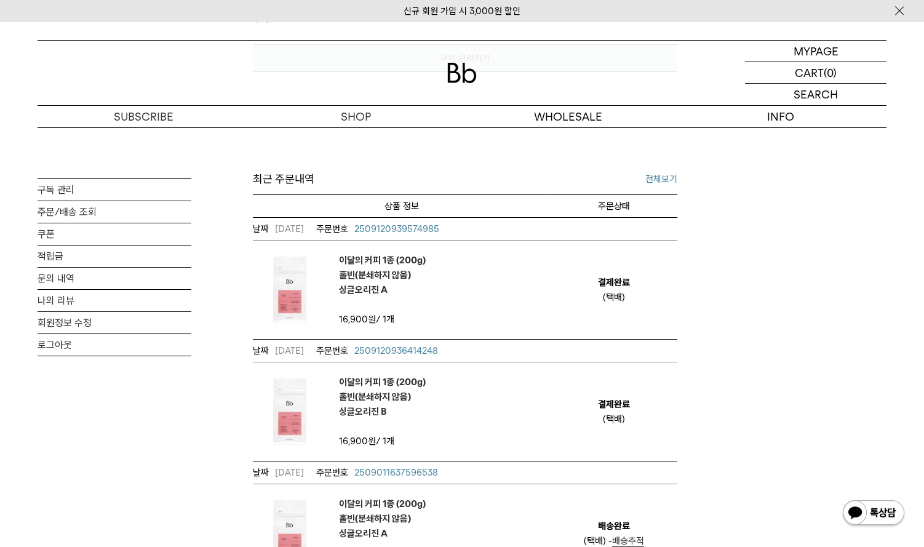
click at [659, 177] on link "전체보기" at bounding box center [662, 179] width 32 height 15
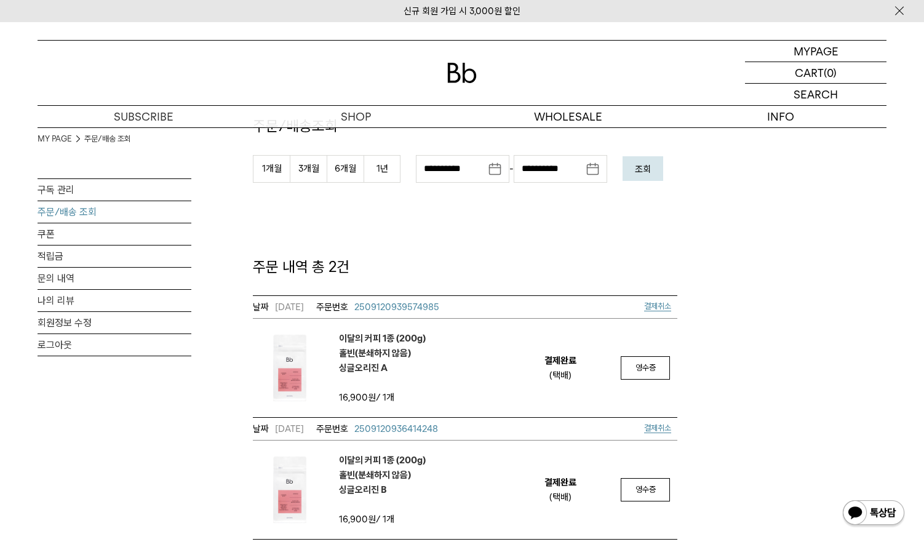
scroll to position [122, 0]
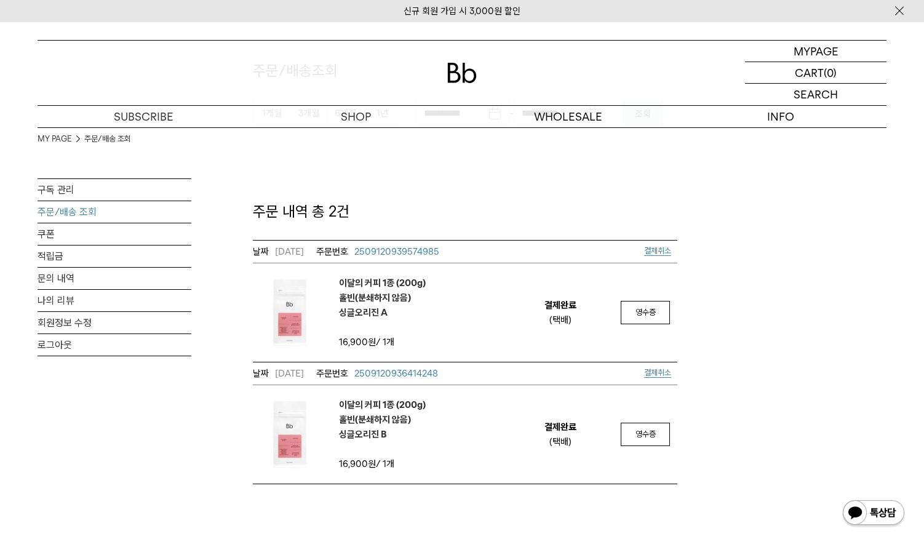
click at [659, 248] on span "결제취소" at bounding box center [657, 250] width 27 height 9
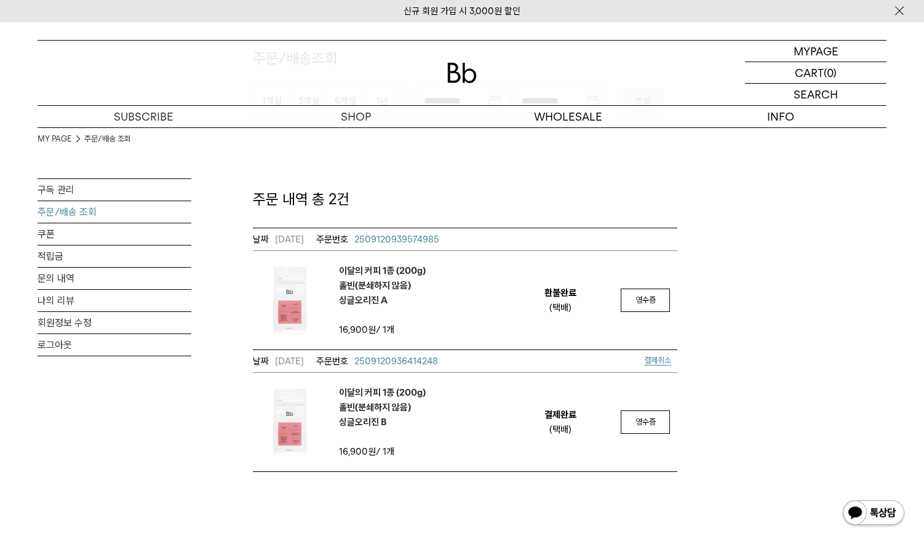
scroll to position [246, 0]
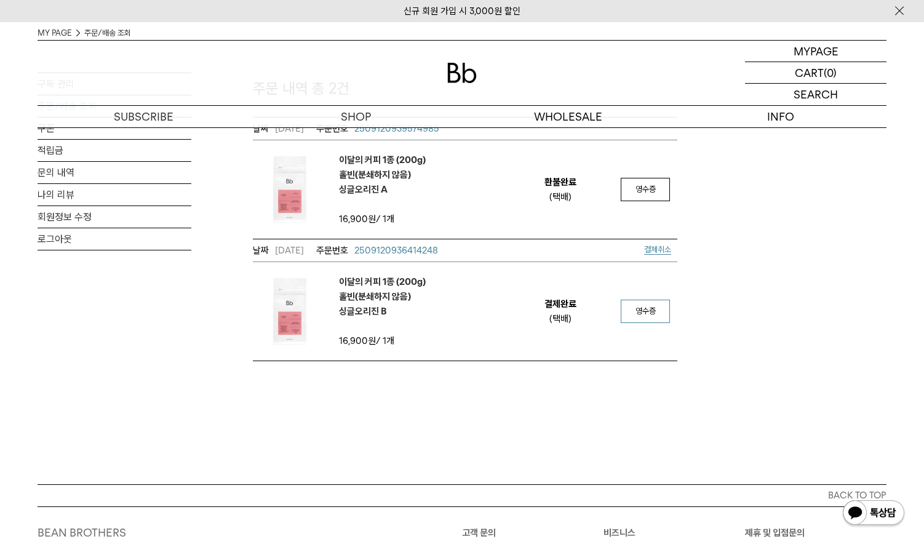
click at [646, 311] on span "영수증" at bounding box center [646, 311] width 20 height 9
click at [812, 259] on div "**********" at bounding box center [462, 121] width 849 height 479
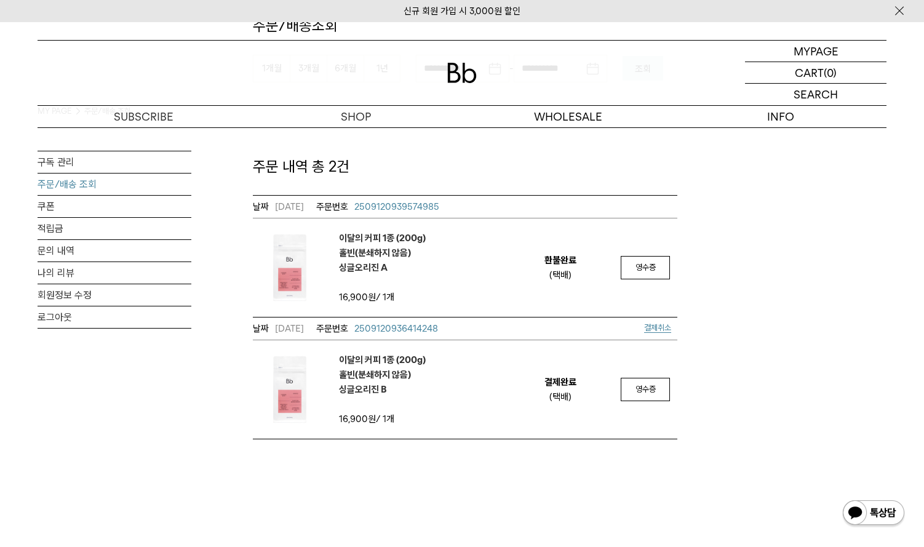
scroll to position [122, 0]
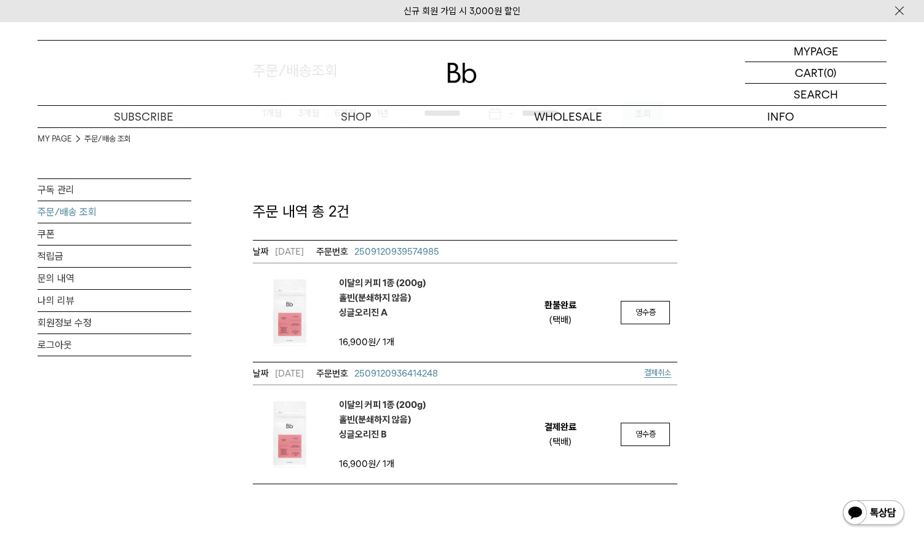
drag, startPoint x: 544, startPoint y: 298, endPoint x: 586, endPoint y: 347, distance: 64.6
click at [586, 347] on td "환불완료 (택배)" at bounding box center [561, 312] width 106 height 98
click at [585, 347] on td "환불완료 (택배)" at bounding box center [561, 312] width 106 height 98
click at [62, 192] on link "구독 관리" at bounding box center [115, 190] width 154 height 22
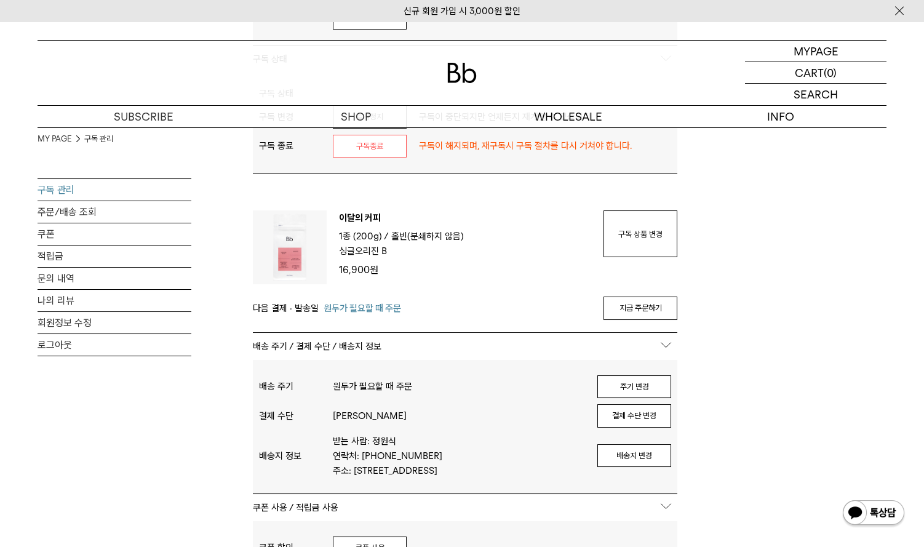
scroll to position [553, 0]
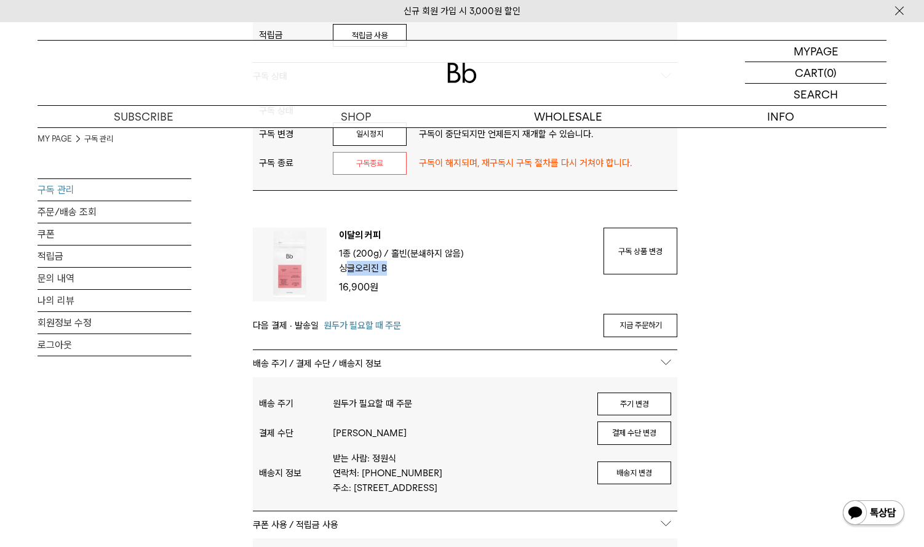
drag, startPoint x: 347, startPoint y: 276, endPoint x: 398, endPoint y: 287, distance: 52.3
click at [398, 279] on ul "1종 (200g) / 분쇄도 홀빈(분쇄하지 않음) 원두 옵션 싱글오리진 B" at bounding box center [465, 262] width 252 height 33
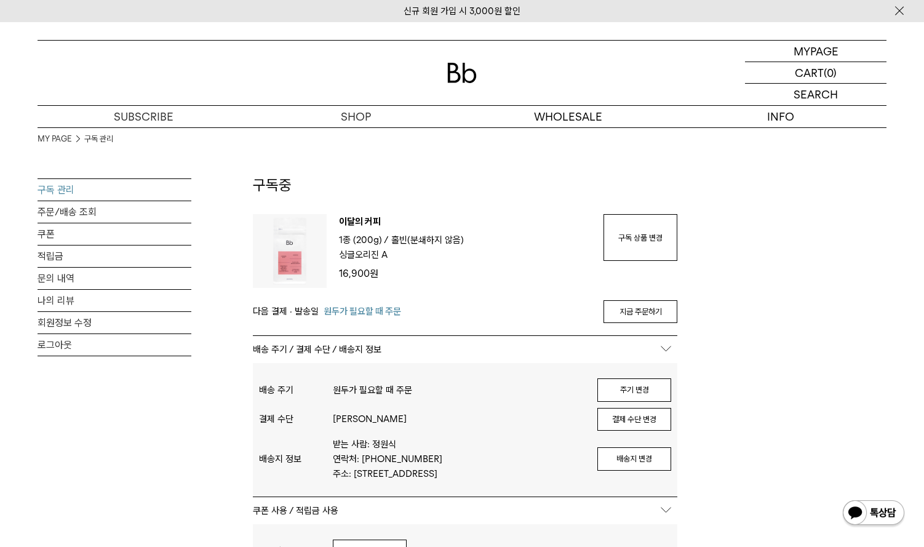
scroll to position [0, 0]
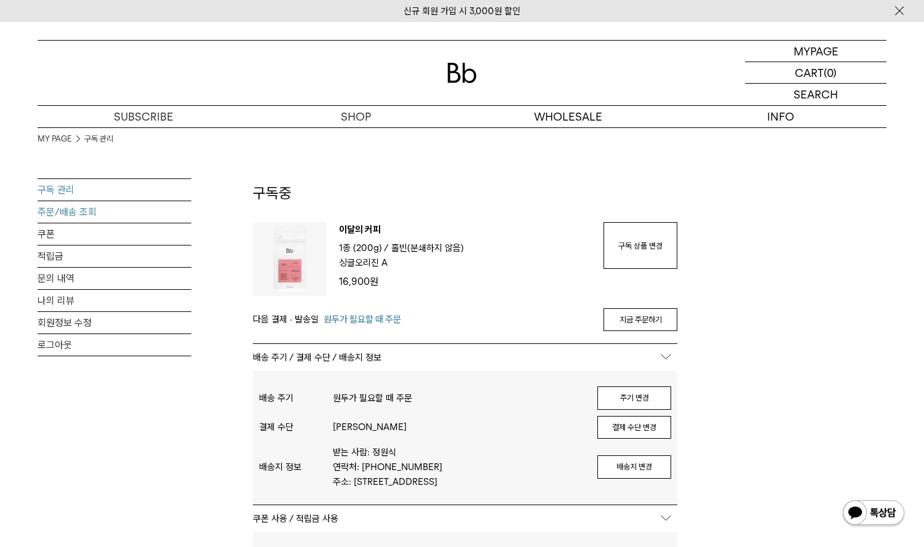
click at [86, 208] on link "주문/배송 조회" at bounding box center [115, 212] width 154 height 22
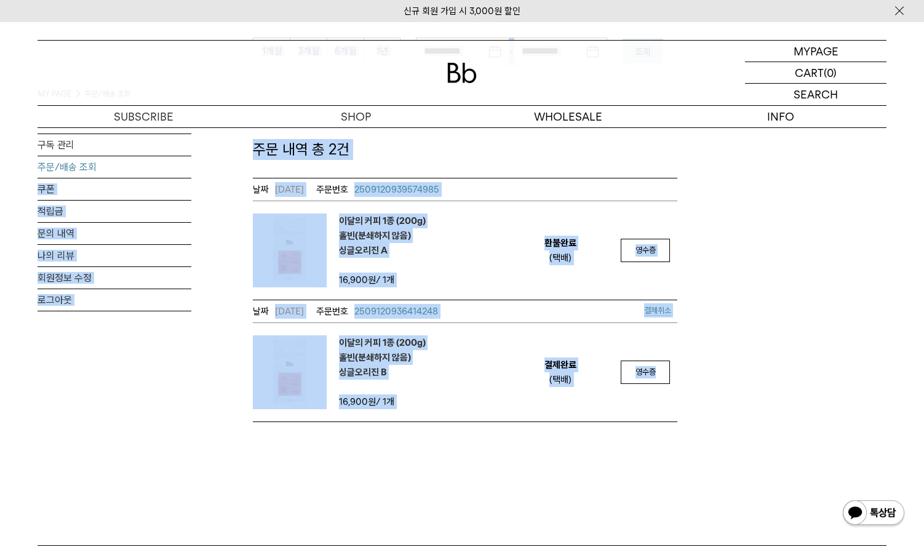
drag, startPoint x: 798, startPoint y: 449, endPoint x: 283, endPoint y: 242, distance: 554.8
click at [176, 159] on div "MY PAGE MY PAGE 주문/배송 조회 구독 관리 주문/배송 조회 쿠폰 적립금 문의 내역 나의 리뷰 회원정보 수정 로그아웃 주문/배송조회…" at bounding box center [462, 191] width 924 height 708
click at [784, 371] on div "**********" at bounding box center [462, 182] width 849 height 479
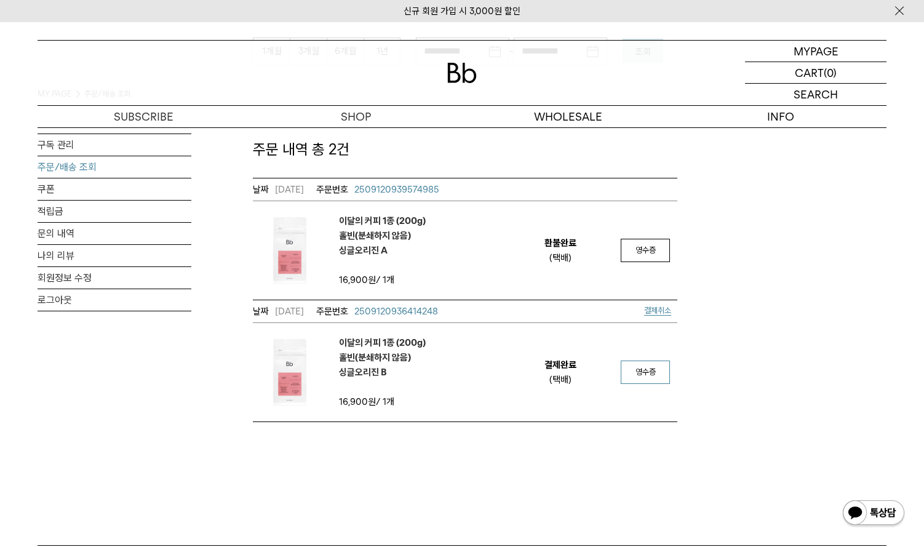
click at [654, 372] on span "영수증" at bounding box center [646, 371] width 20 height 9
click at [645, 252] on span "영수증" at bounding box center [646, 250] width 20 height 9
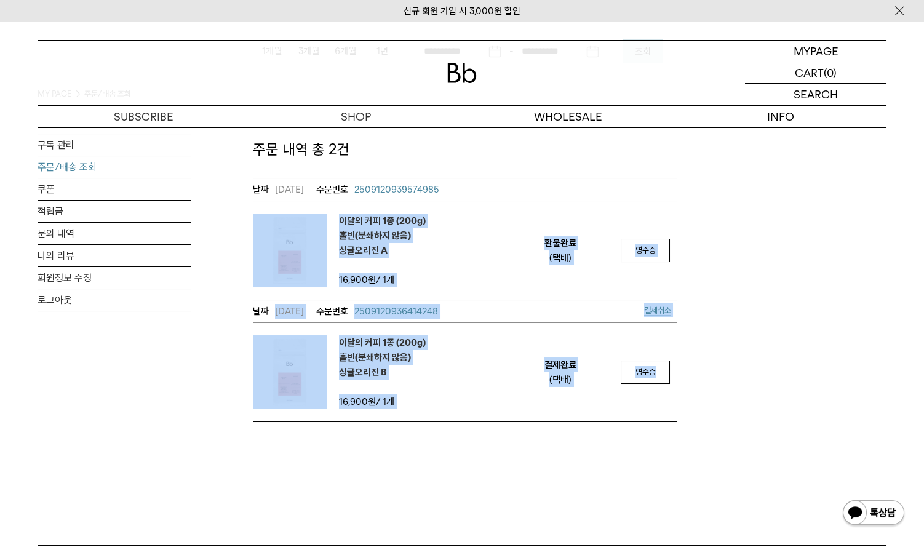
drag, startPoint x: 857, startPoint y: 475, endPoint x: 623, endPoint y: 212, distance: 352.7
click at [536, 168] on div "MY PAGE MY PAGE 주문/배송 조회 구독 관리 주문/배송 조회 쿠폰 적립금 문의 내역 나의 리뷰 회원정보 수정 로그아웃 주문/배송조회…" at bounding box center [462, 191] width 924 height 708
click at [828, 312] on div "**********" at bounding box center [462, 182] width 849 height 479
click at [832, 352] on div "**********" at bounding box center [462, 182] width 849 height 479
